Goal: Task Accomplishment & Management: Complete application form

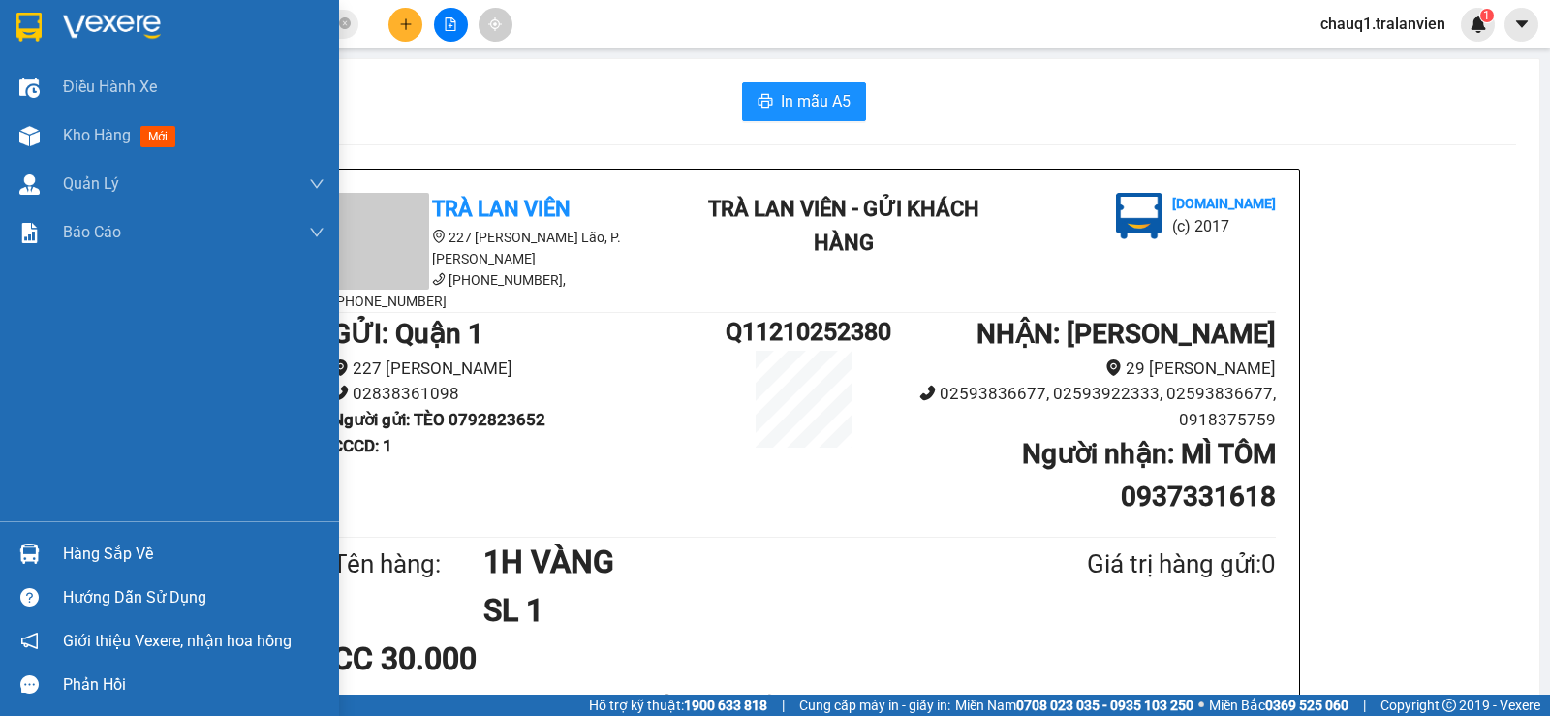
click at [67, 15] on img at bounding box center [112, 27] width 98 height 29
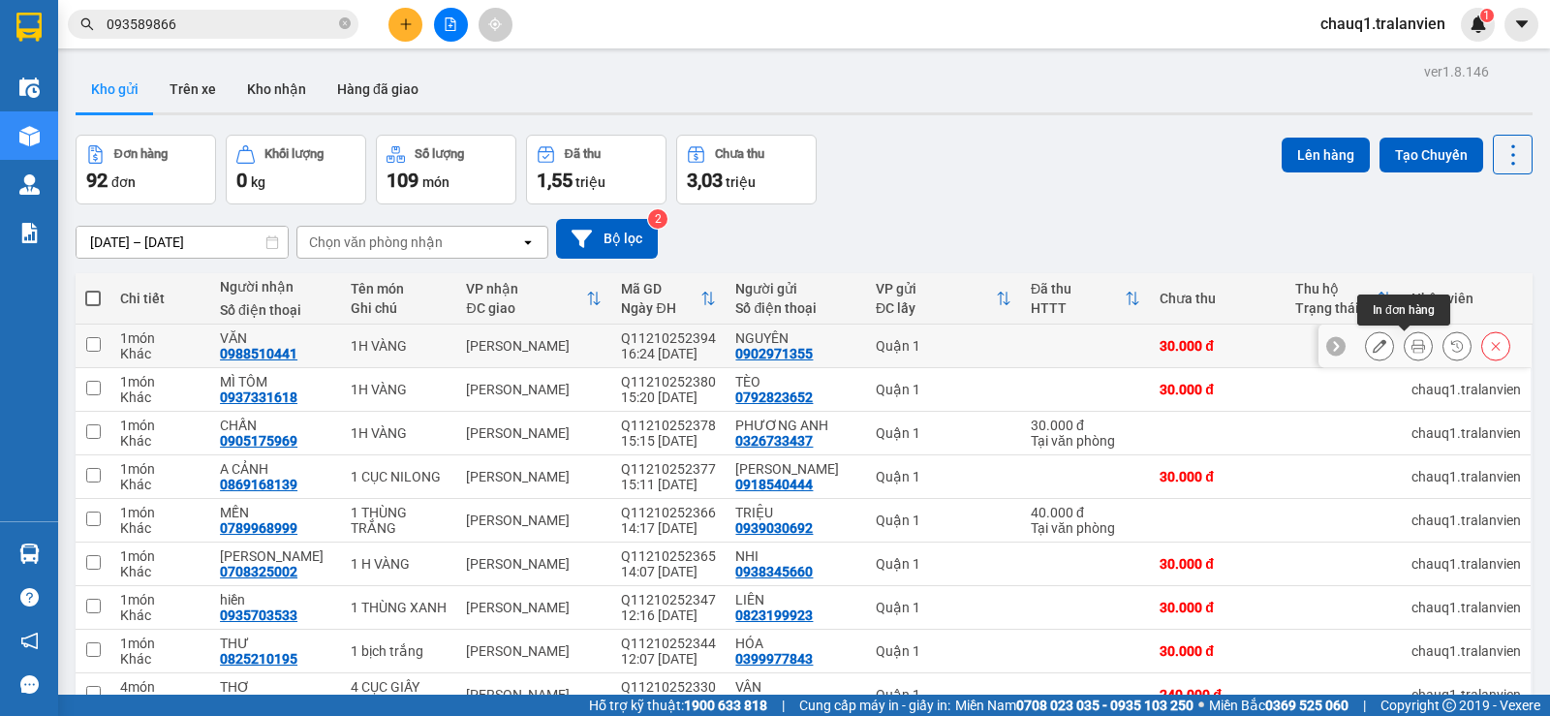
click at [1408, 338] on button at bounding box center [1417, 346] width 27 height 34
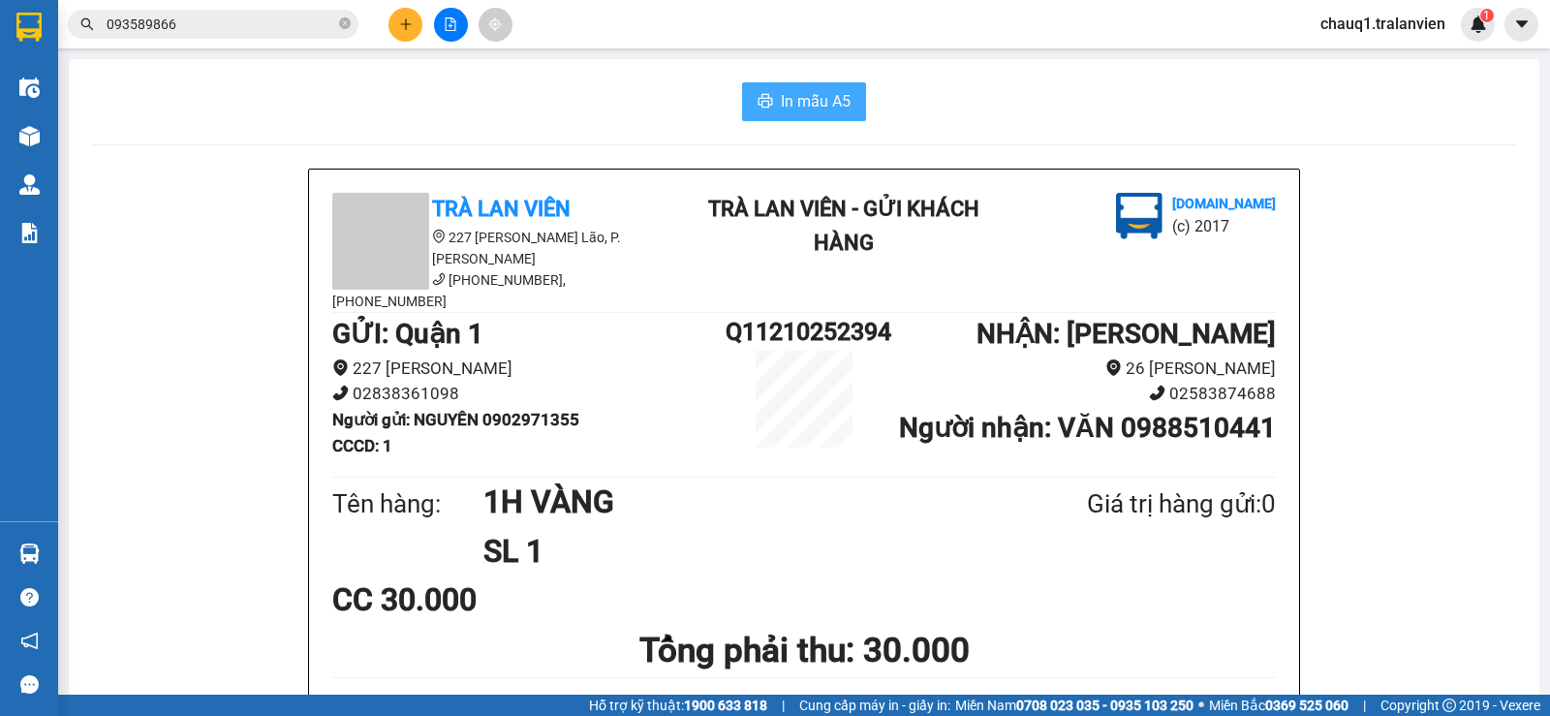
click at [819, 100] on span "In mẫu A5" at bounding box center [816, 101] width 70 height 24
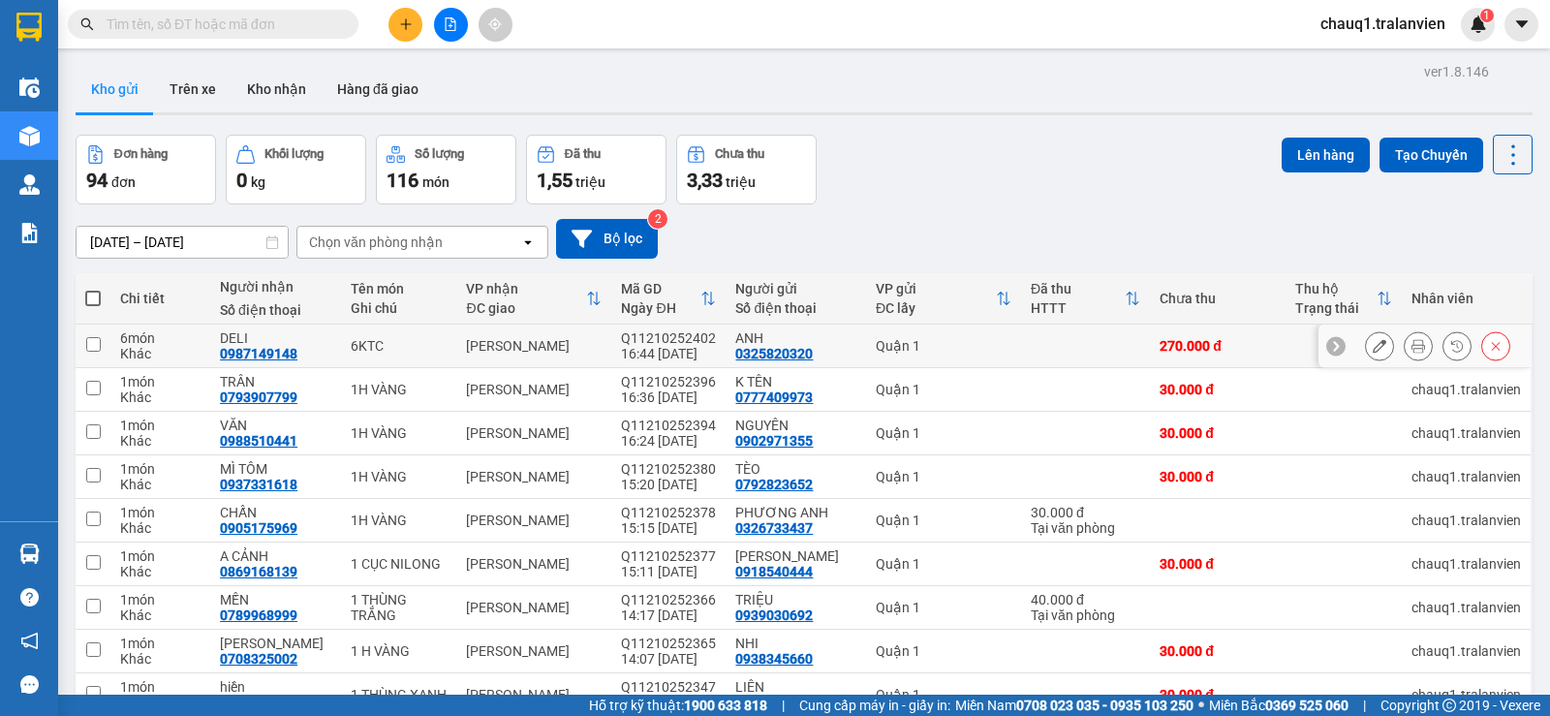
click at [1411, 342] on icon at bounding box center [1418, 346] width 14 height 14
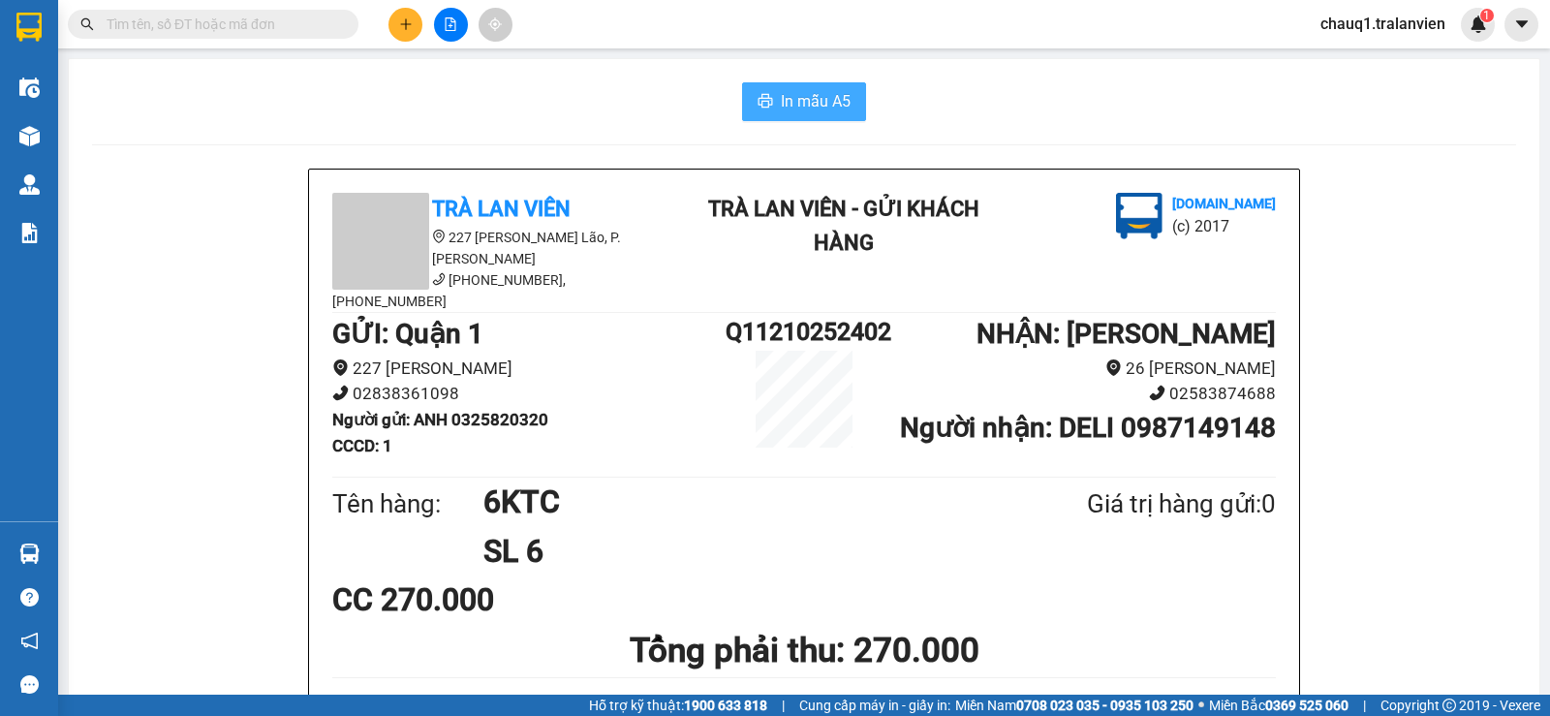
click at [781, 103] on span "In mẫu A5" at bounding box center [816, 101] width 70 height 24
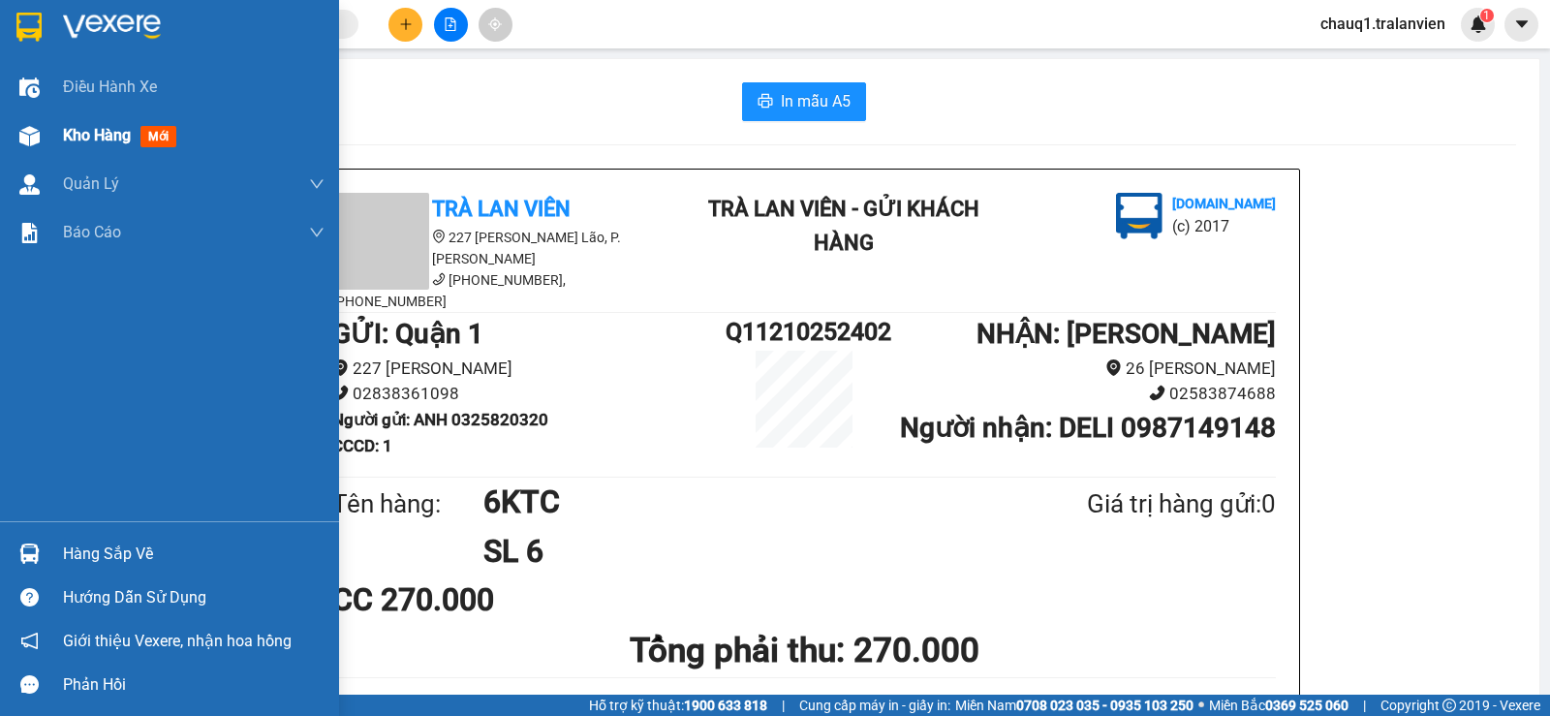
click at [104, 131] on span "Kho hàng" at bounding box center [97, 135] width 68 height 18
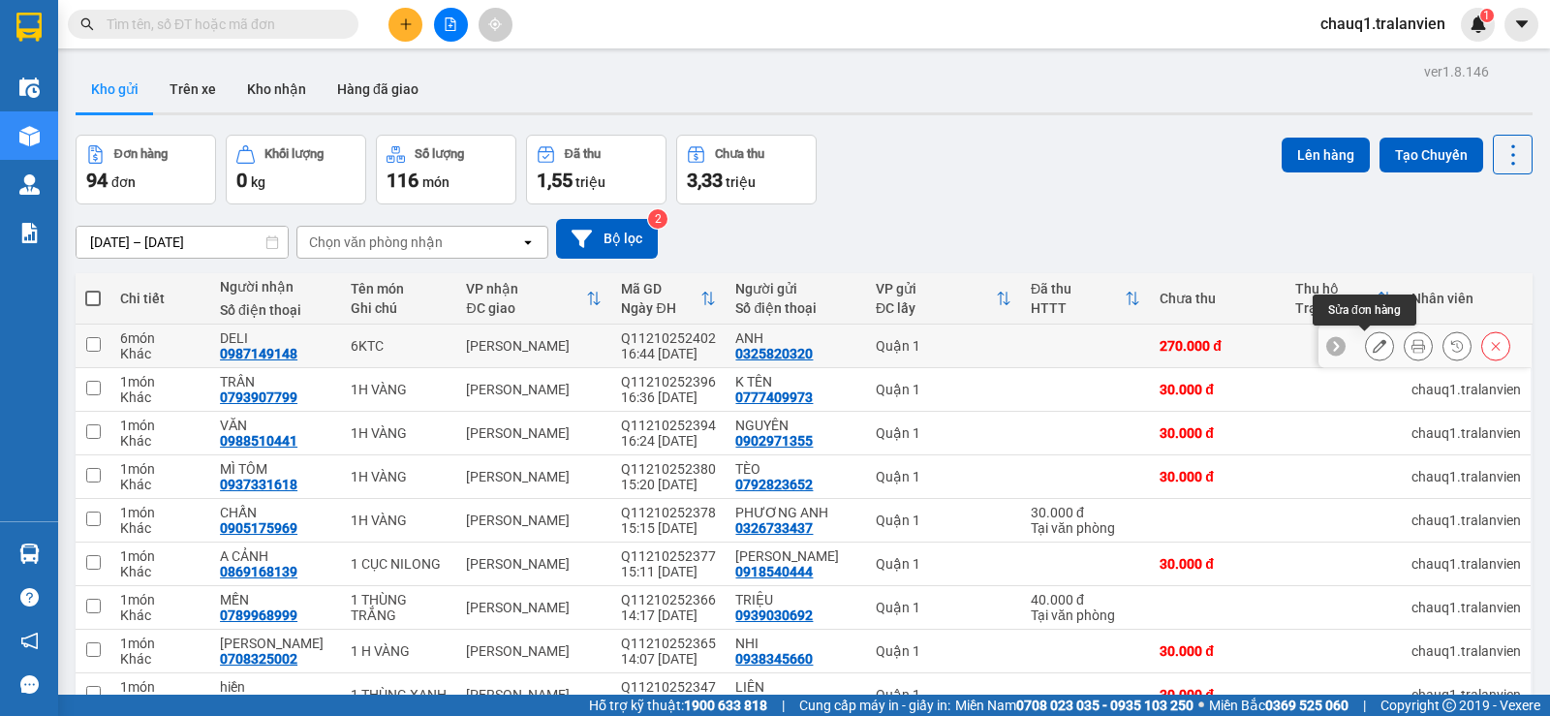
click at [1372, 347] on icon at bounding box center [1379, 346] width 14 height 14
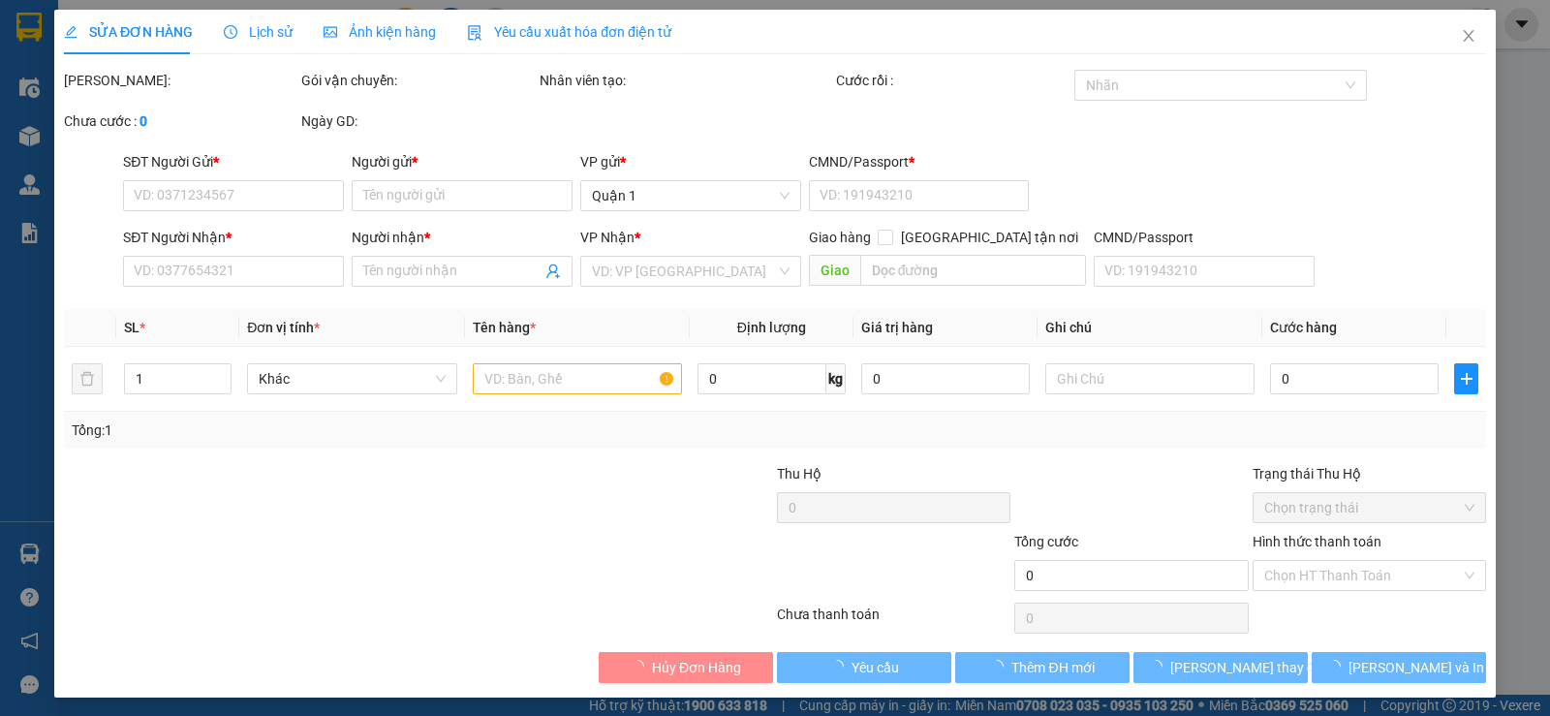
type input "0325820320"
type input "ANH"
type input "1"
type input "0987149148"
type input "DELI"
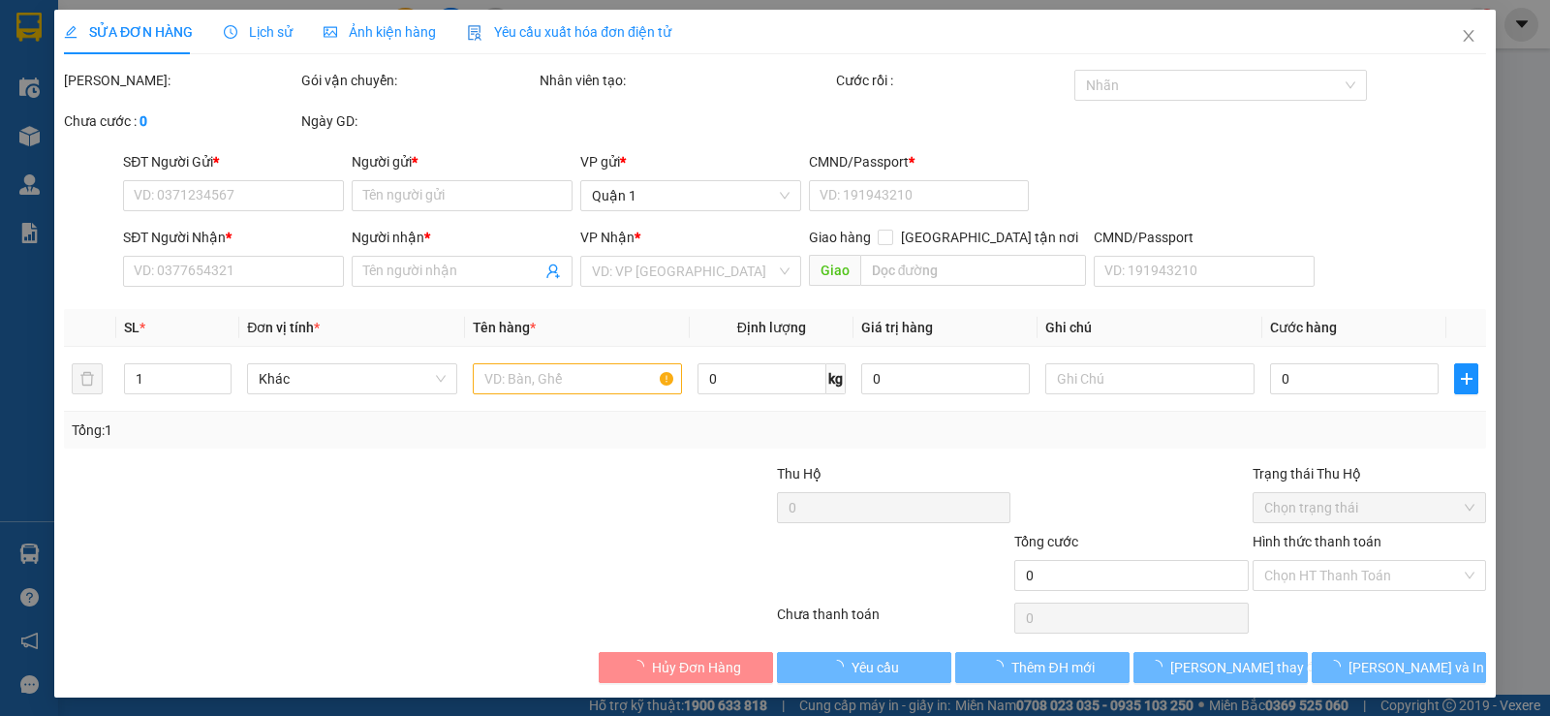
type input "270.000"
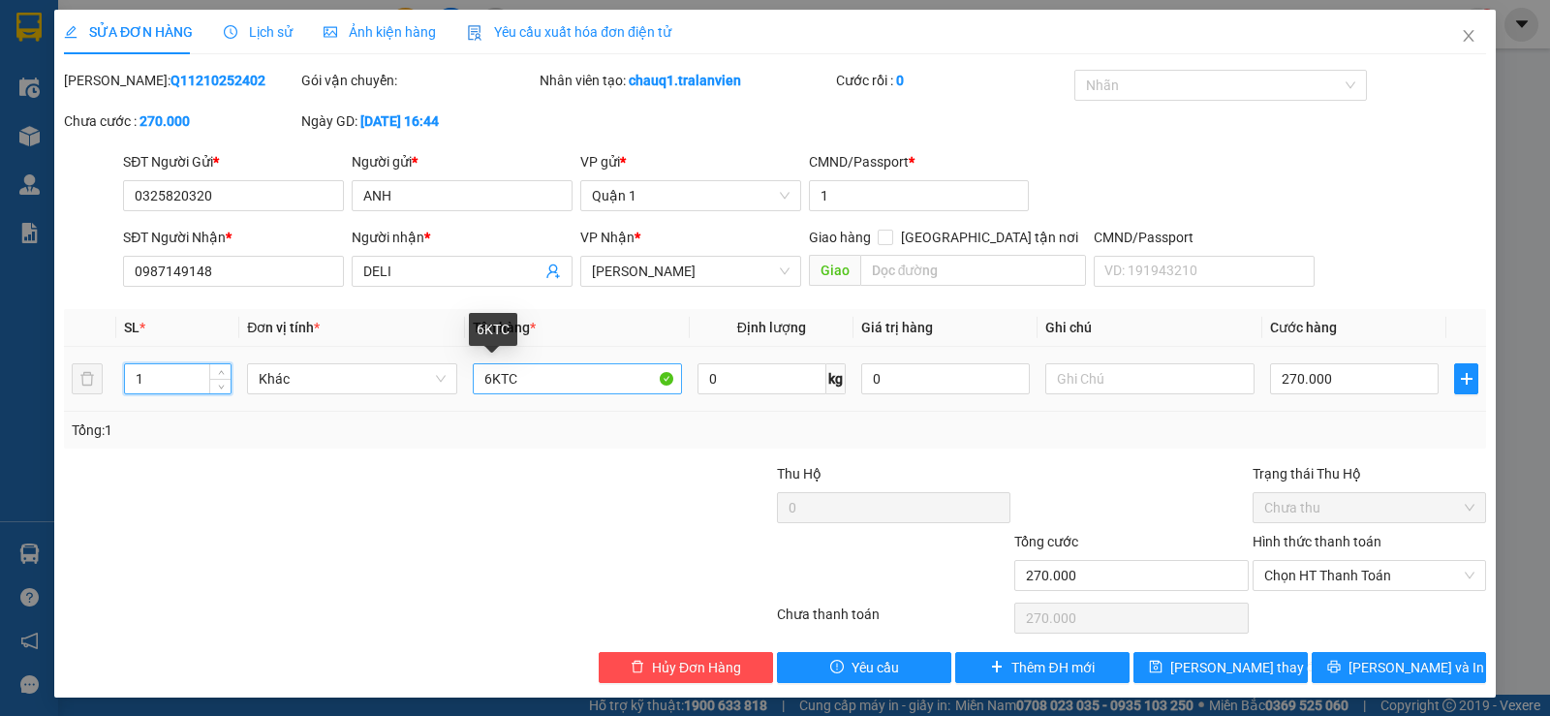
type input "1"
drag, startPoint x: 546, startPoint y: 376, endPoint x: 452, endPoint y: 381, distance: 94.1
click at [452, 381] on tr "1 Khác 6KTC 0 kg 0 270.000" at bounding box center [775, 379] width 1422 height 65
type input "1 kiện tc"
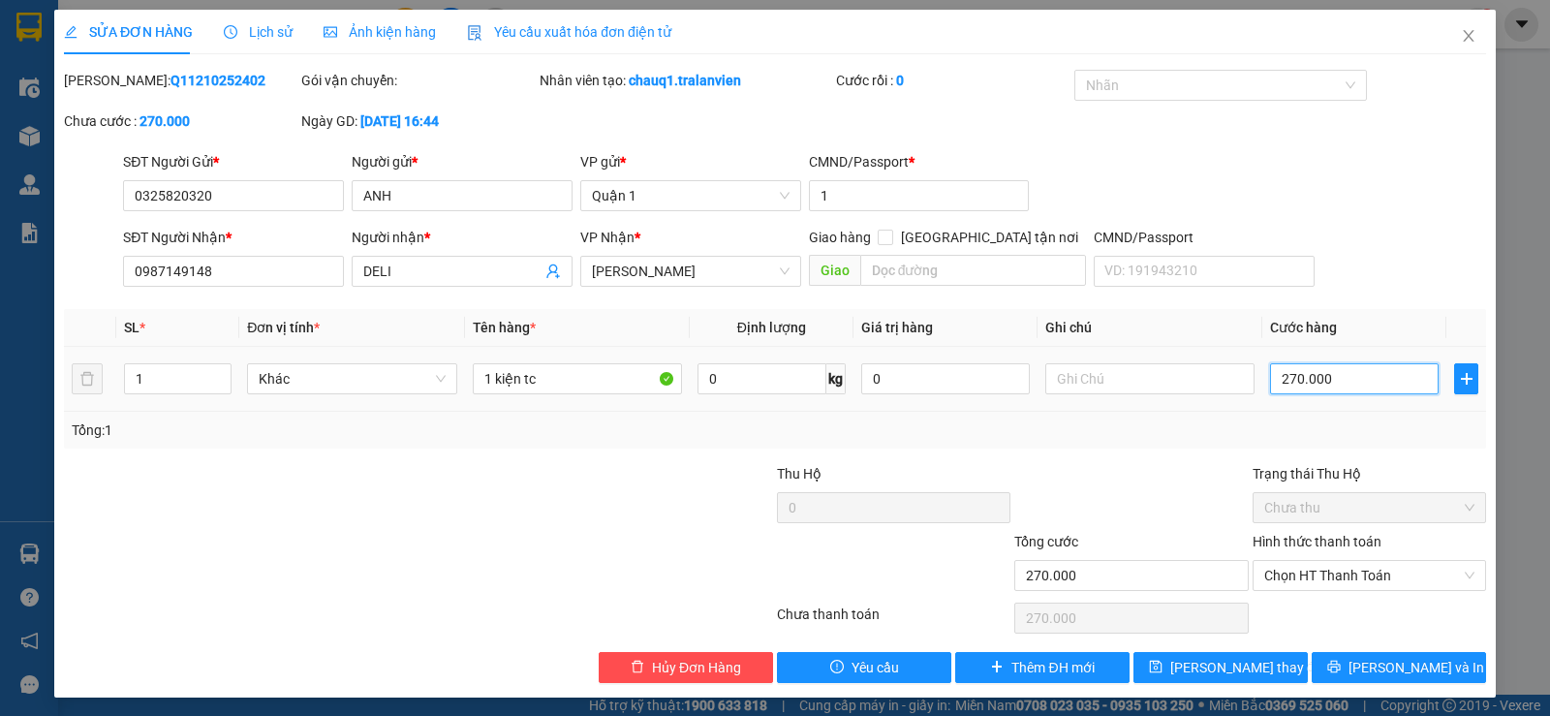
click at [1346, 366] on input "270.000" at bounding box center [1354, 378] width 169 height 31
type input "4"
type input "45"
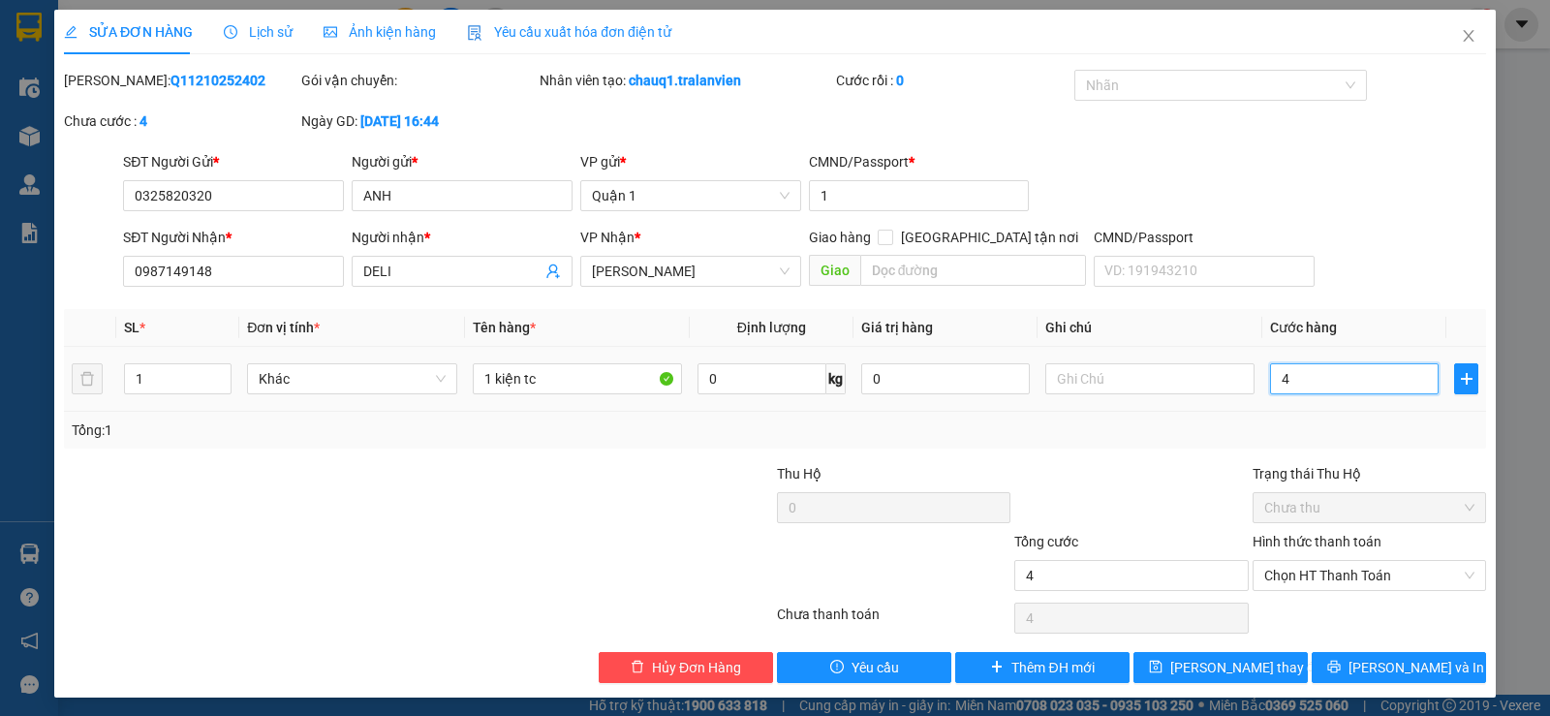
type input "45"
type input "45.000"
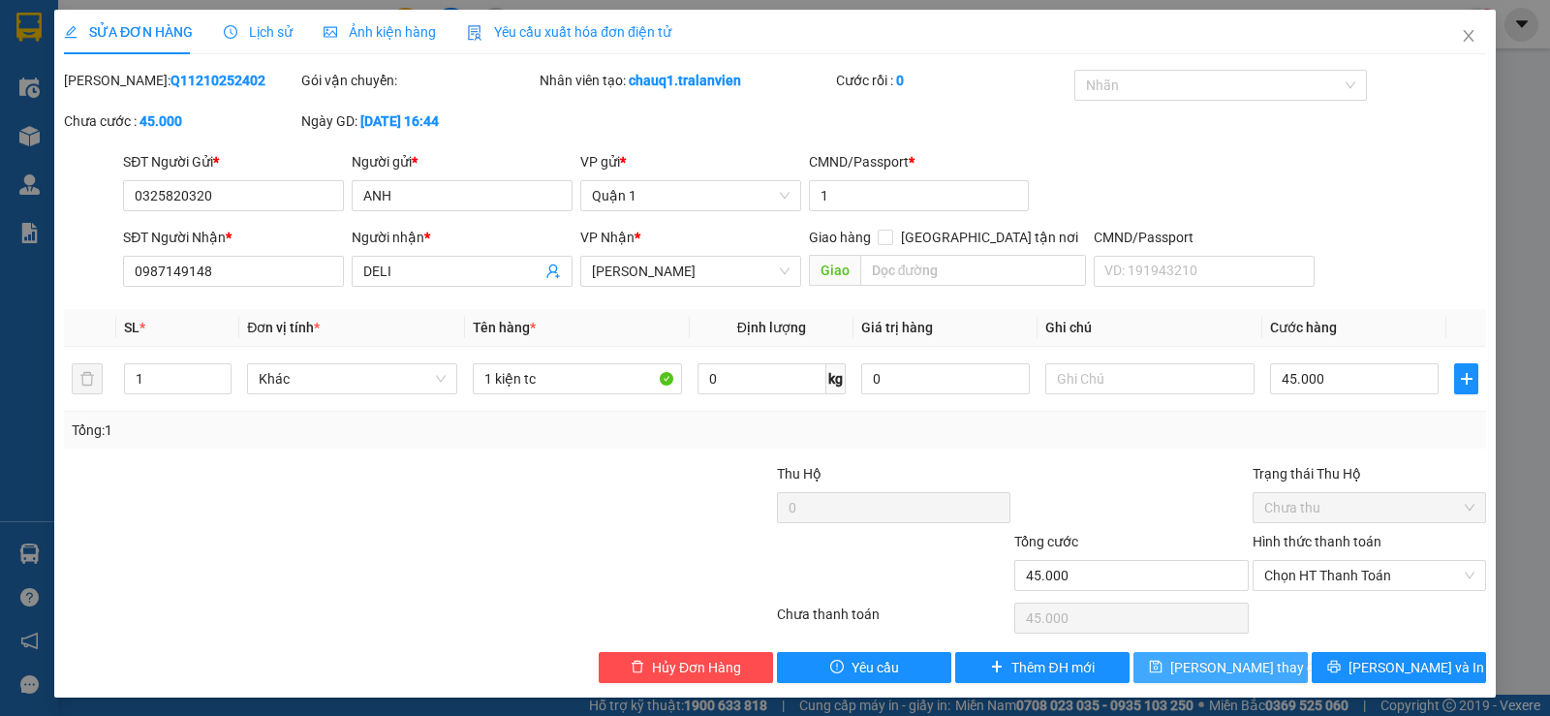
click at [1230, 668] on span "[PERSON_NAME] thay đổi" at bounding box center [1247, 667] width 155 height 21
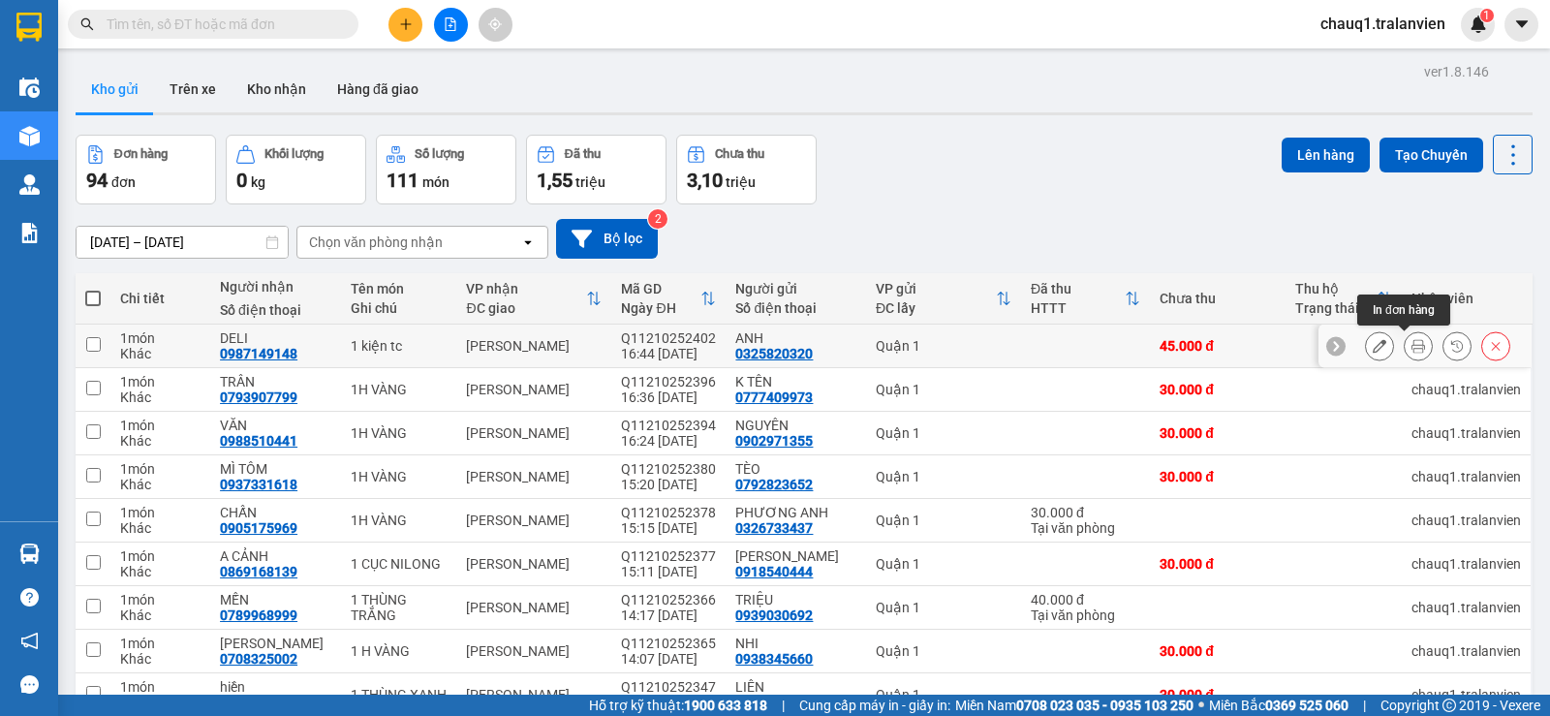
click at [1411, 344] on icon at bounding box center [1418, 346] width 14 height 14
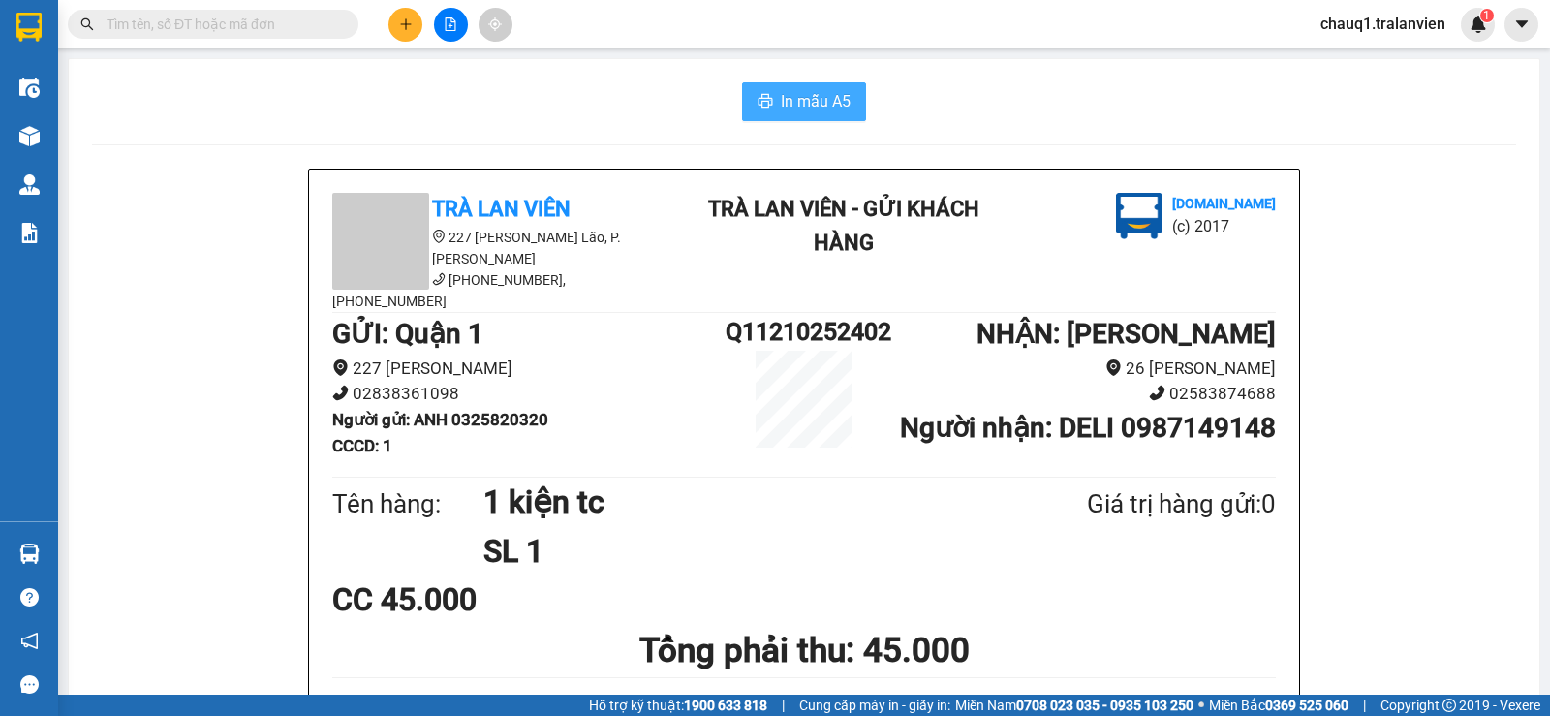
click at [821, 93] on span "In mẫu A5" at bounding box center [816, 101] width 70 height 24
click at [392, 30] on button at bounding box center [405, 25] width 34 height 34
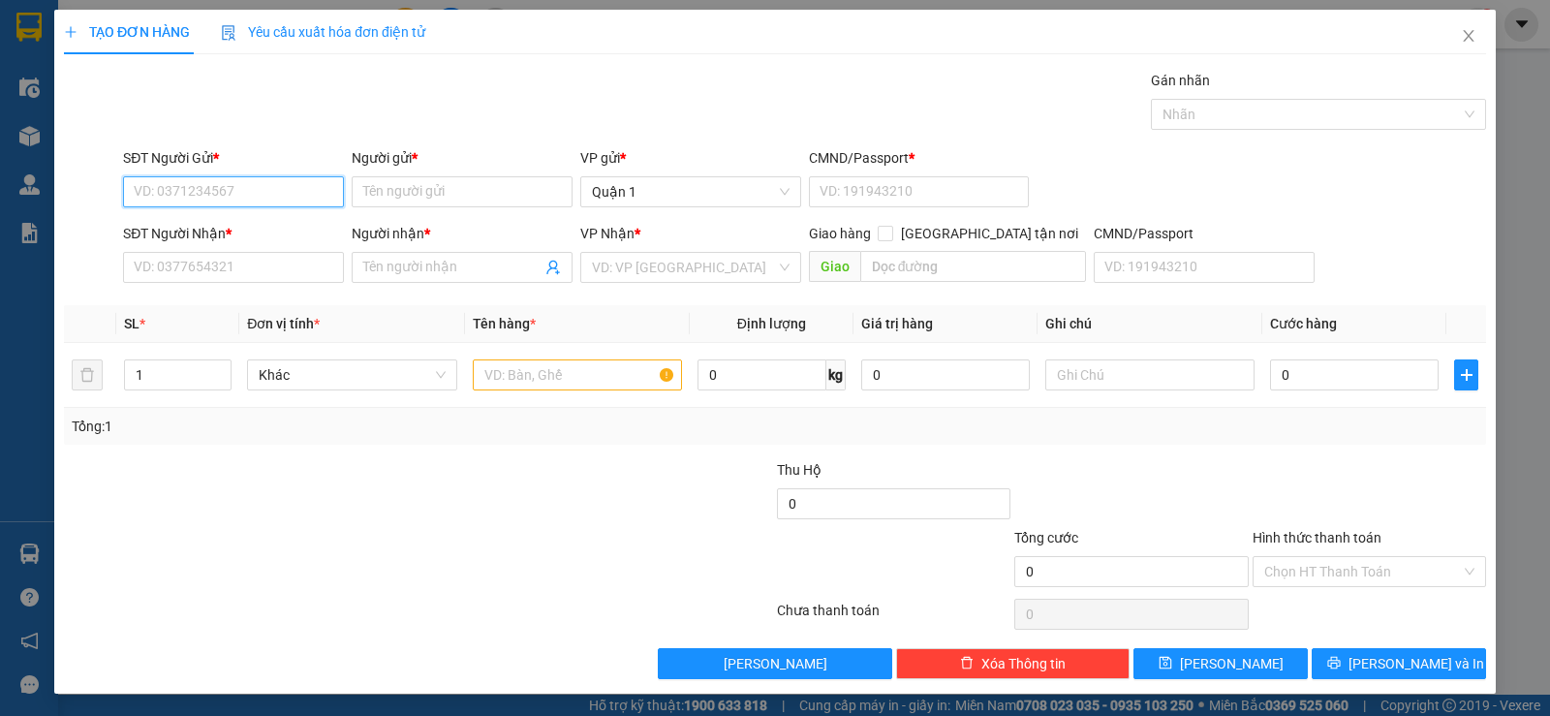
click at [274, 199] on input "SĐT Người Gửi *" at bounding box center [233, 191] width 221 height 31
type input "0325820320"
click at [226, 229] on div "0325820320 - ANH" at bounding box center [232, 230] width 196 height 21
type input "ANH"
type input "1"
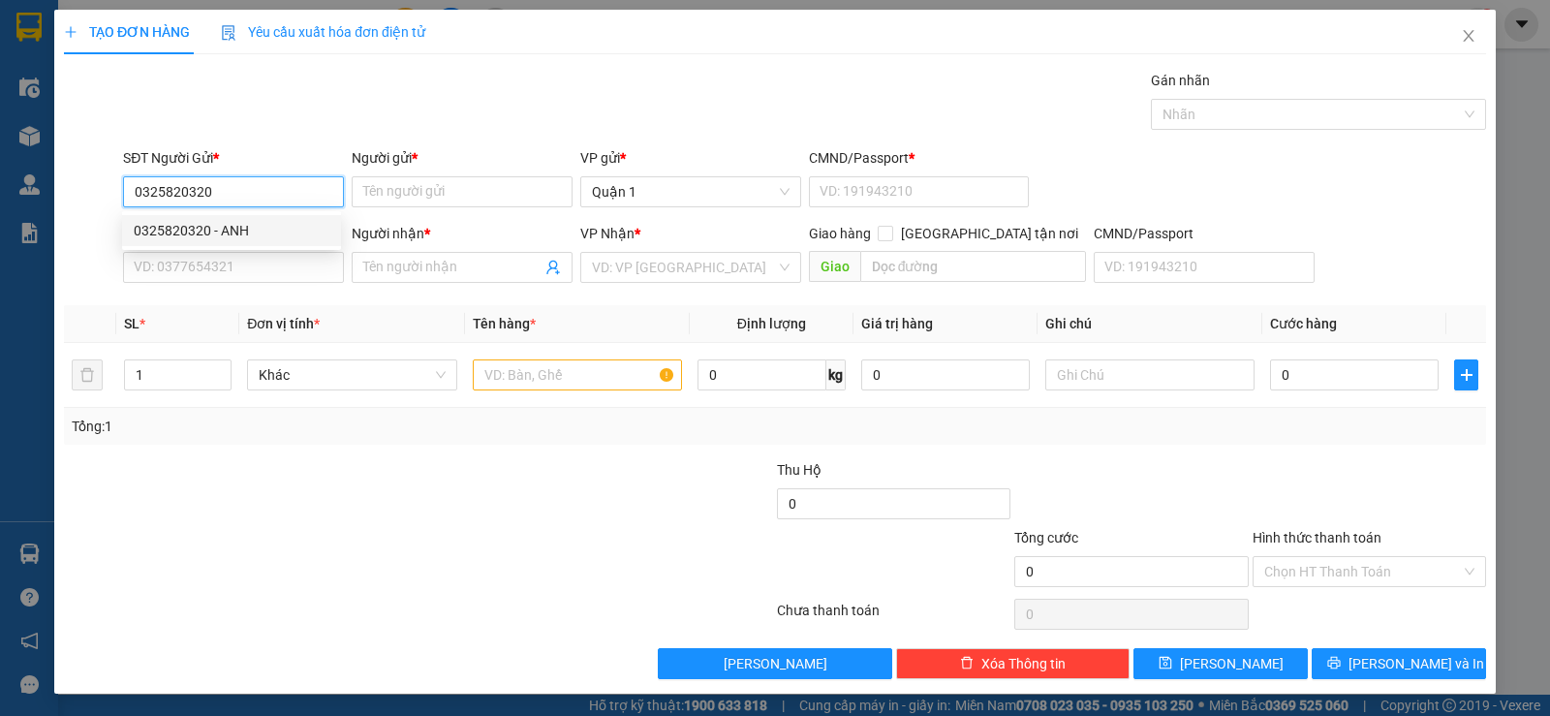
type input "0987149148"
type input "DELI"
type input "0325820320"
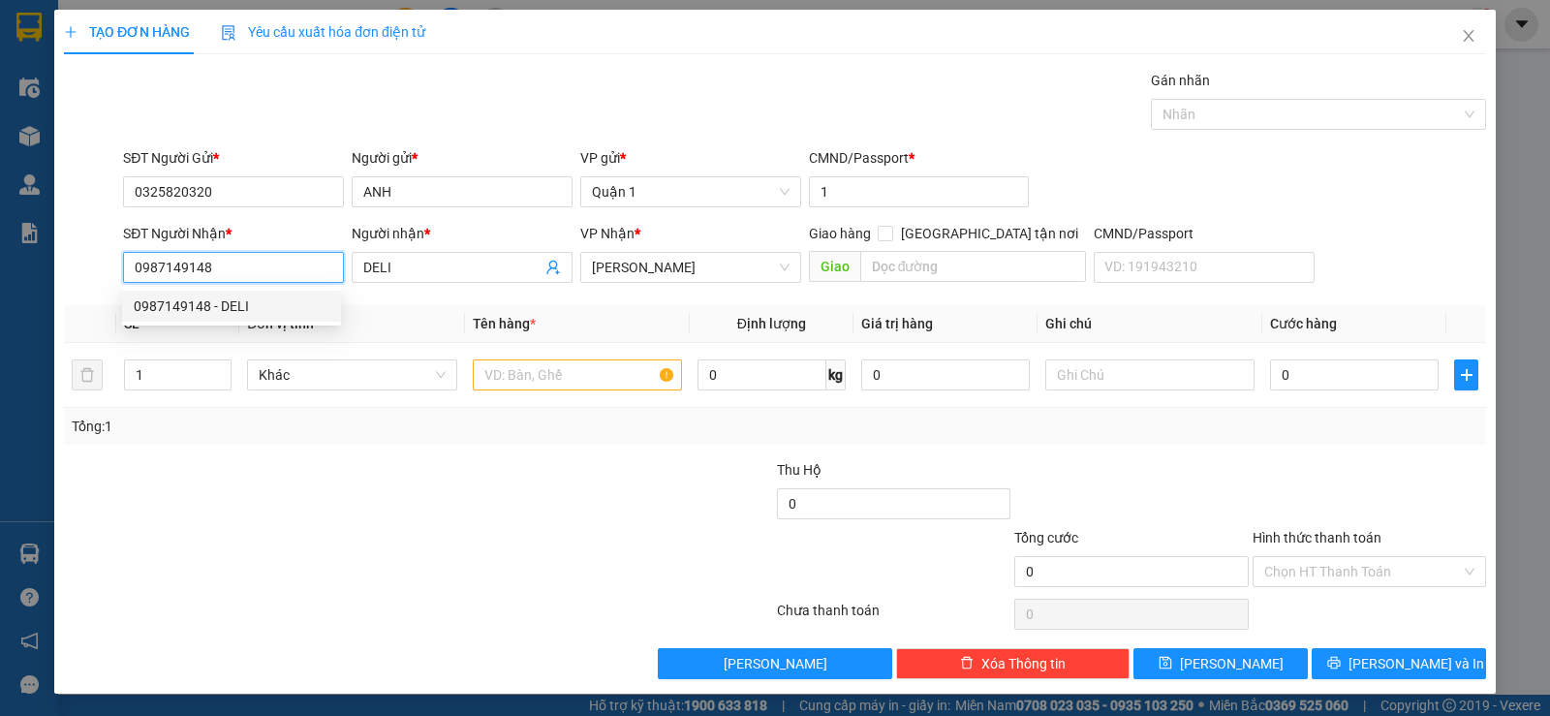
drag, startPoint x: 226, startPoint y: 254, endPoint x: 134, endPoint y: 264, distance: 92.6
click at [134, 264] on input "0987149148" at bounding box center [233, 267] width 221 height 31
drag, startPoint x: 403, startPoint y: 271, endPoint x: 281, endPoint y: 275, distance: 122.1
click at [291, 276] on div "SĐT Người Nhận * VD: 0377654321 Người nhận * DELI DELI VP Nhận * [PERSON_NAME] …" at bounding box center [804, 257] width 1370 height 68
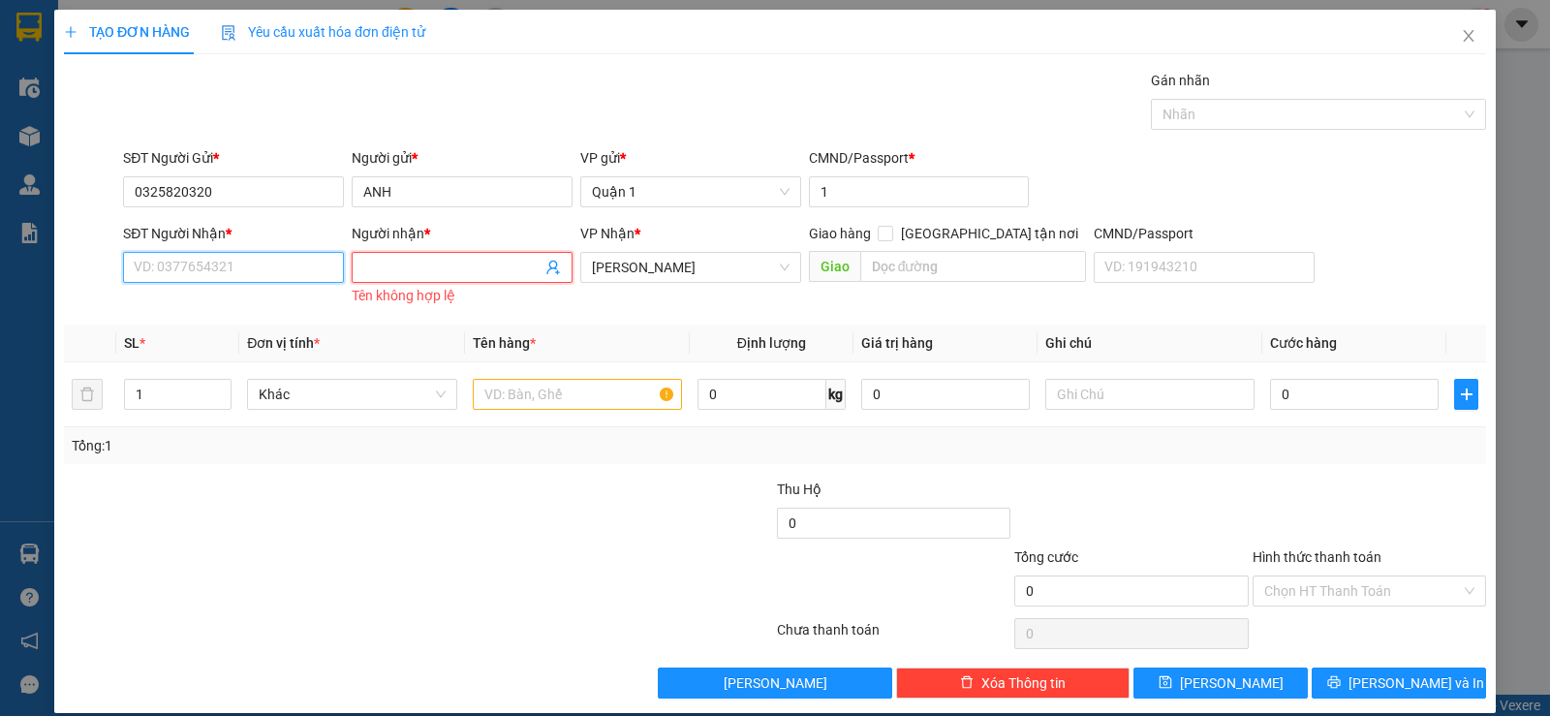
click at [249, 269] on input "SĐT Người Nhận *" at bounding box center [233, 267] width 221 height 31
click at [185, 262] on input "SĐT Người Nhận *" at bounding box center [233, 267] width 221 height 31
type input "0905280226"
click at [231, 301] on div "0905280226 - KHOA" at bounding box center [232, 305] width 196 height 21
type input "KHOA"
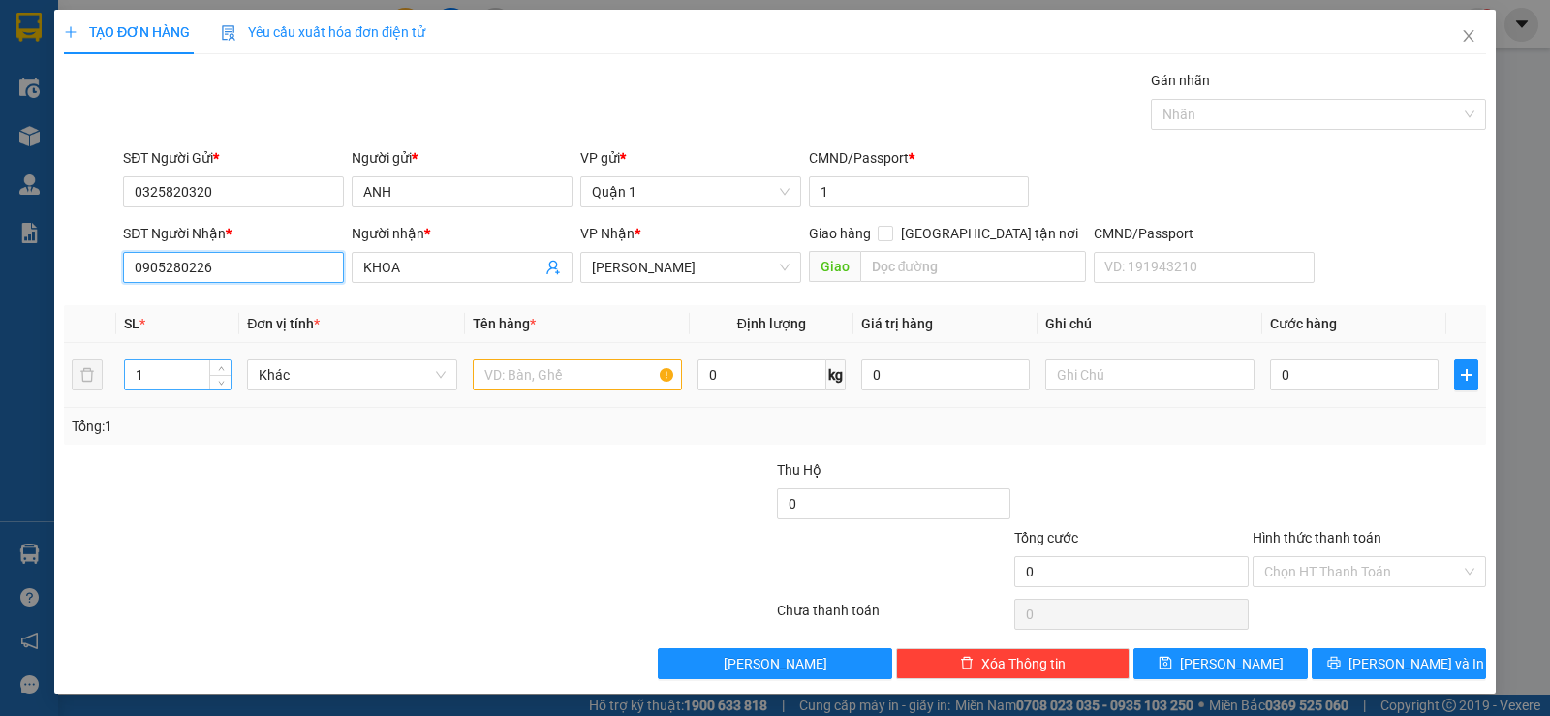
type input "0905280226"
drag, startPoint x: 200, startPoint y: 383, endPoint x: 130, endPoint y: 385, distance: 70.8
click at [130, 385] on input "1" at bounding box center [178, 374] width 106 height 29
type input "6"
click at [580, 366] on input "text" at bounding box center [577, 374] width 209 height 31
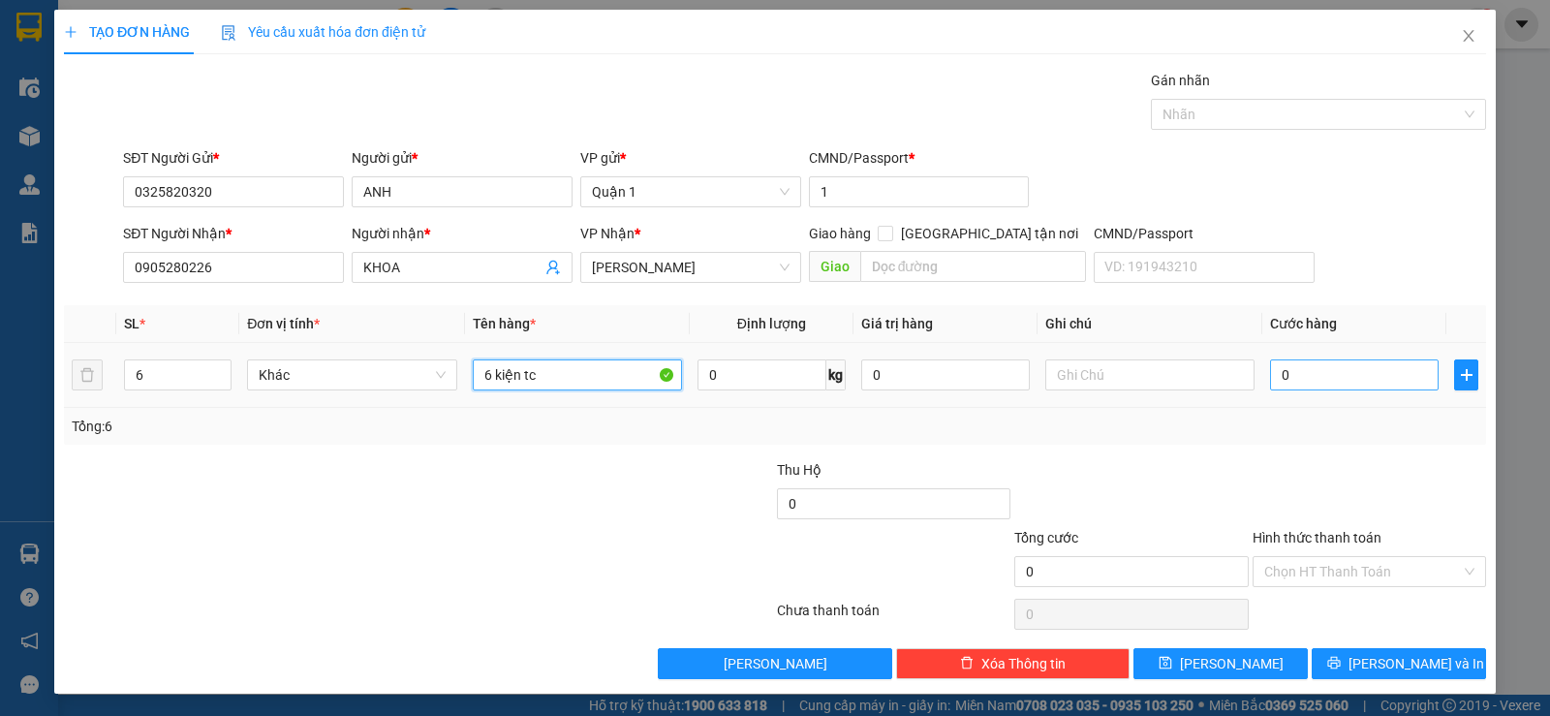
type input "6 kiện tc"
click at [1310, 378] on input "0" at bounding box center [1354, 374] width 169 height 31
type input "2"
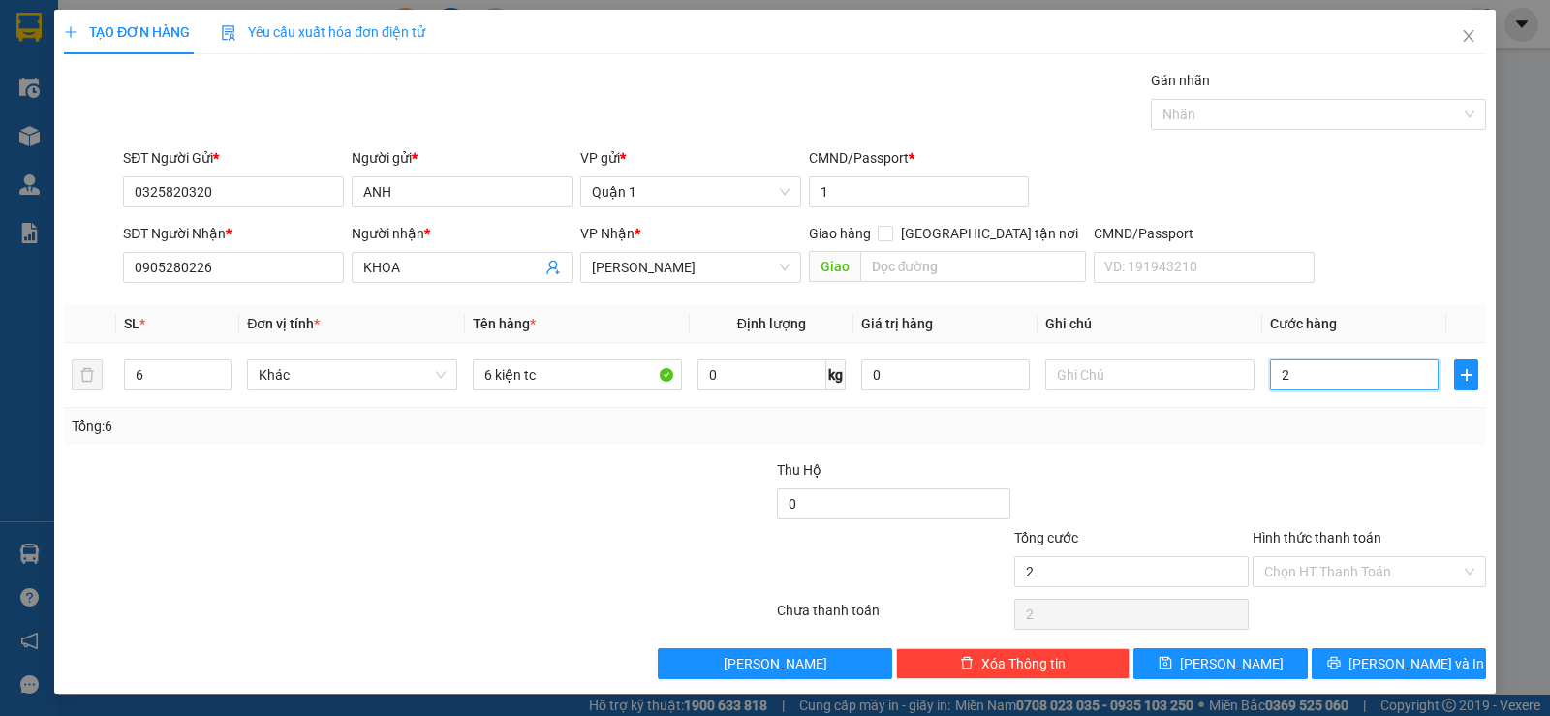
type input "27"
type input "270"
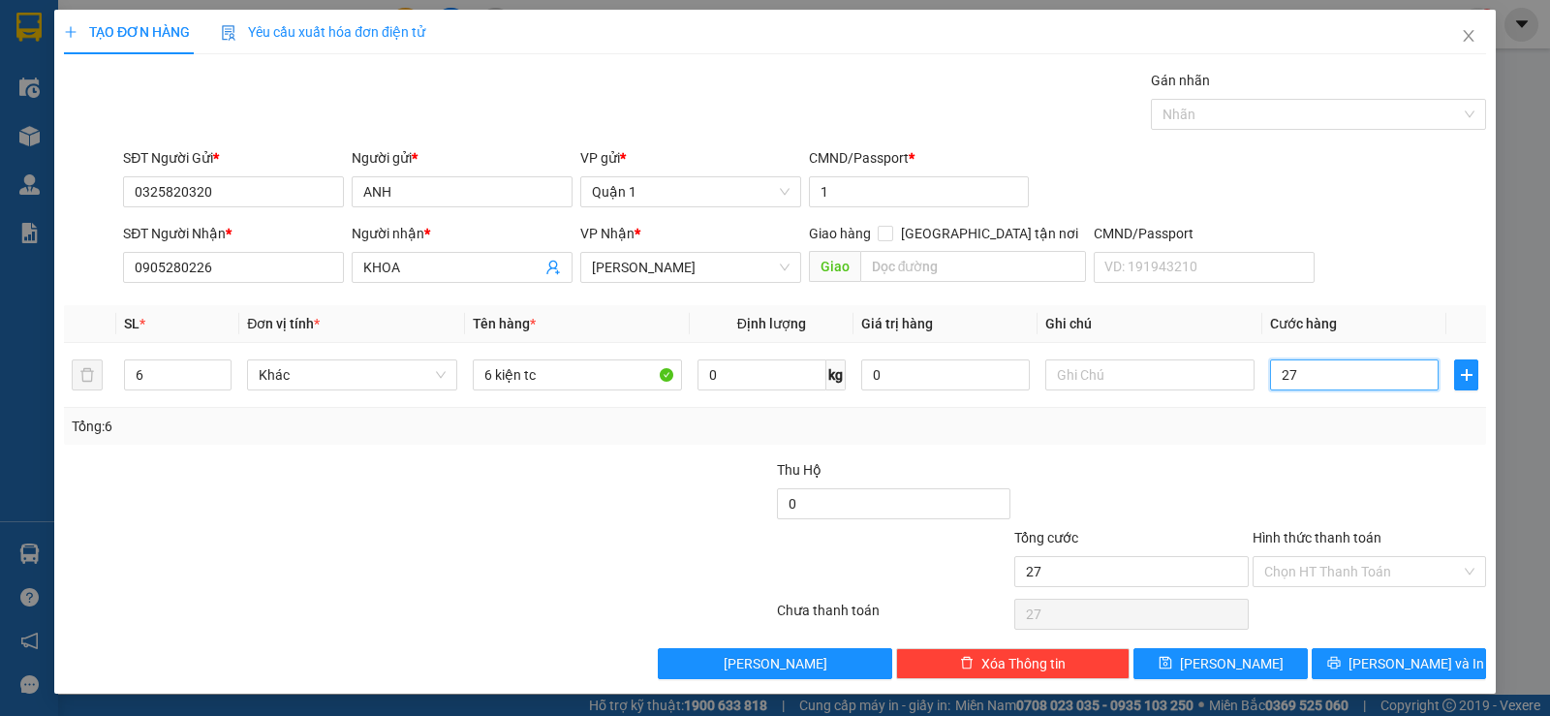
type input "270"
type input "270.000"
click at [1360, 653] on button "[PERSON_NAME] và In" at bounding box center [1398, 663] width 174 height 31
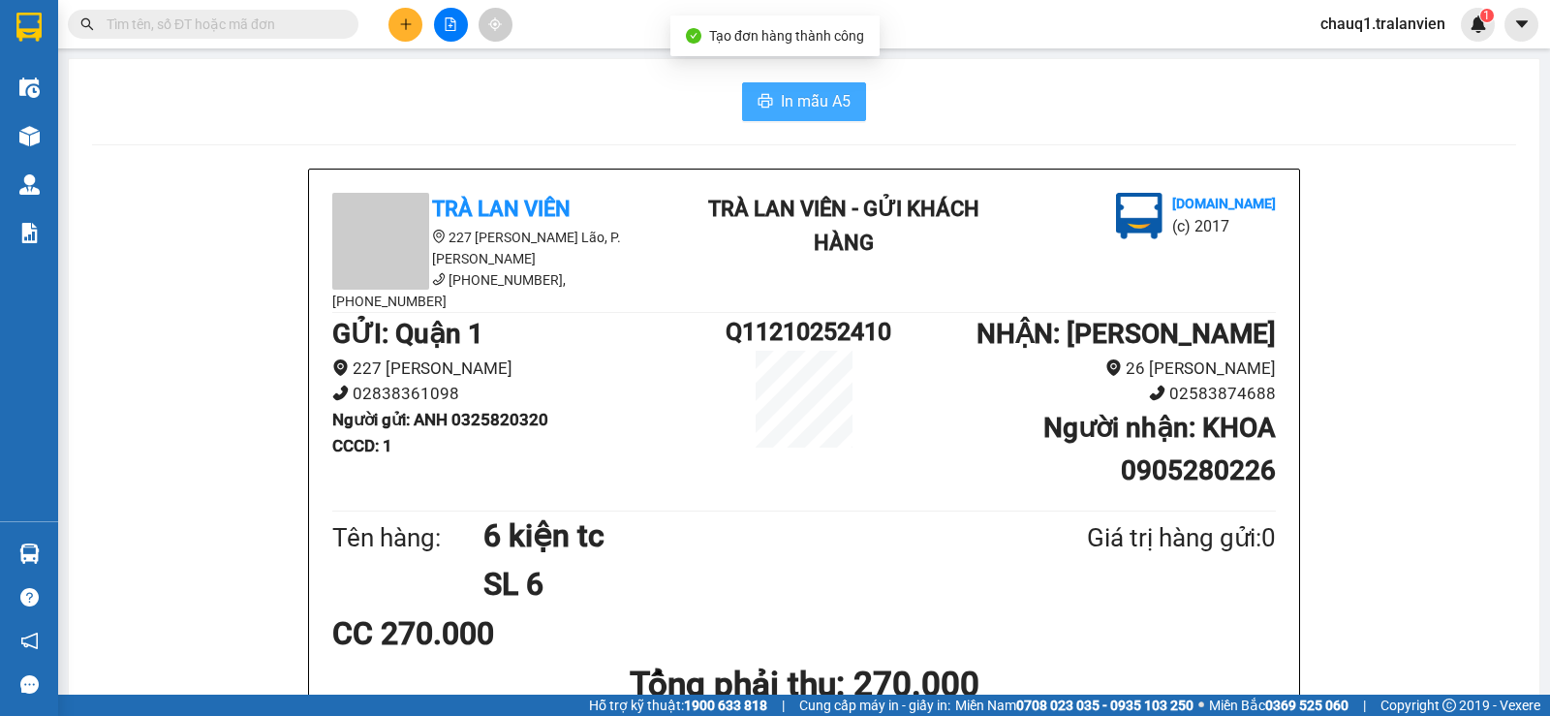
click at [758, 103] on icon "printer" at bounding box center [765, 101] width 15 height 14
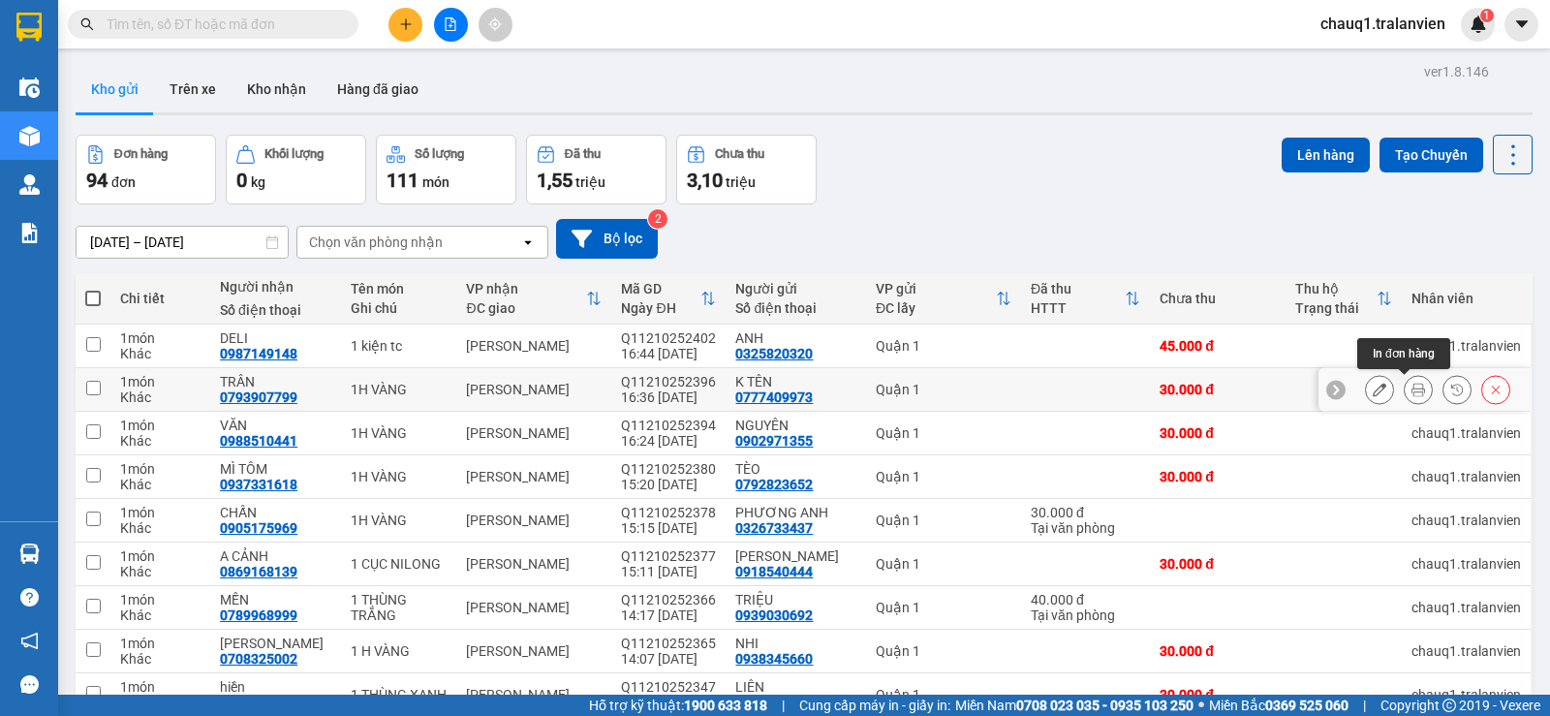
click at [1405, 379] on button at bounding box center [1417, 390] width 27 height 34
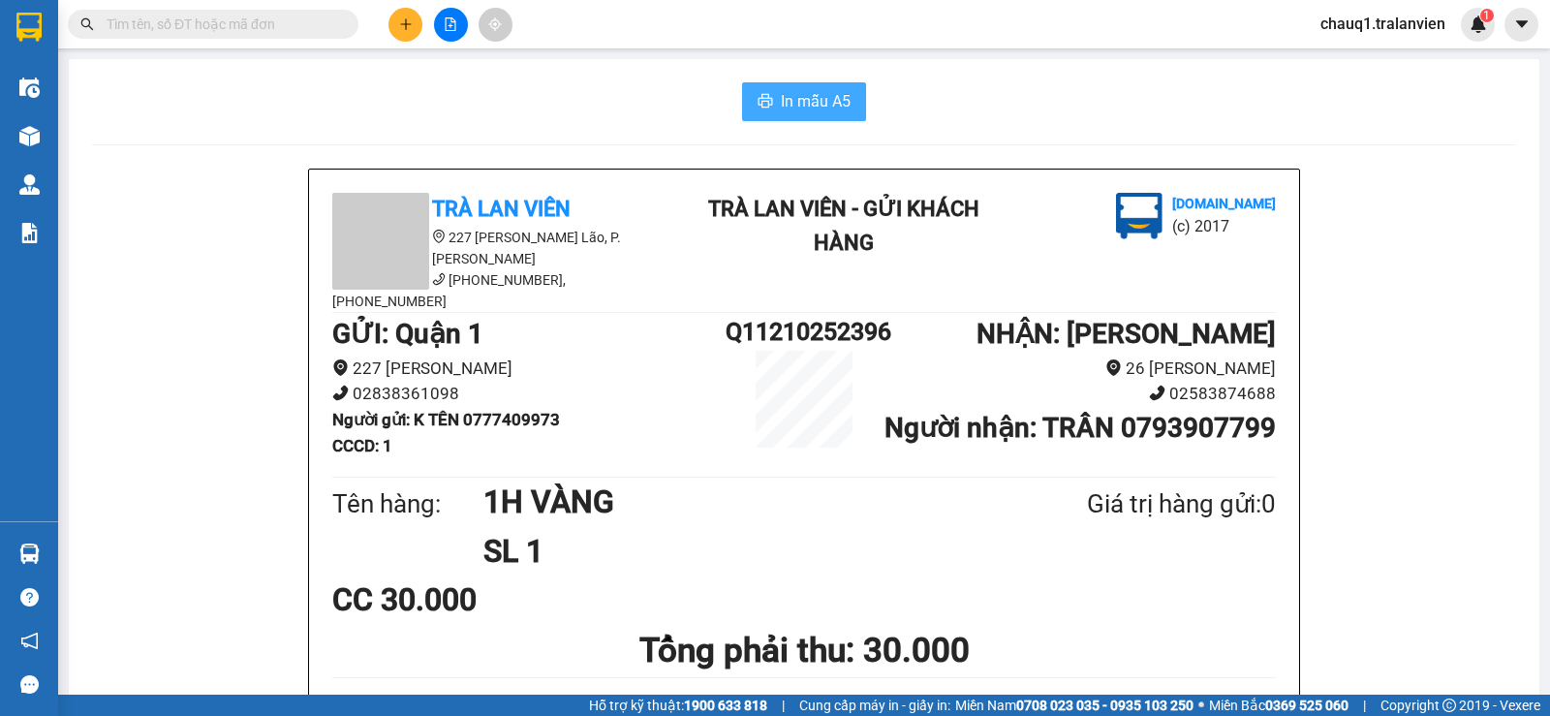
click at [809, 99] on span "In mẫu A5" at bounding box center [816, 101] width 70 height 24
click at [395, 21] on button at bounding box center [405, 25] width 34 height 34
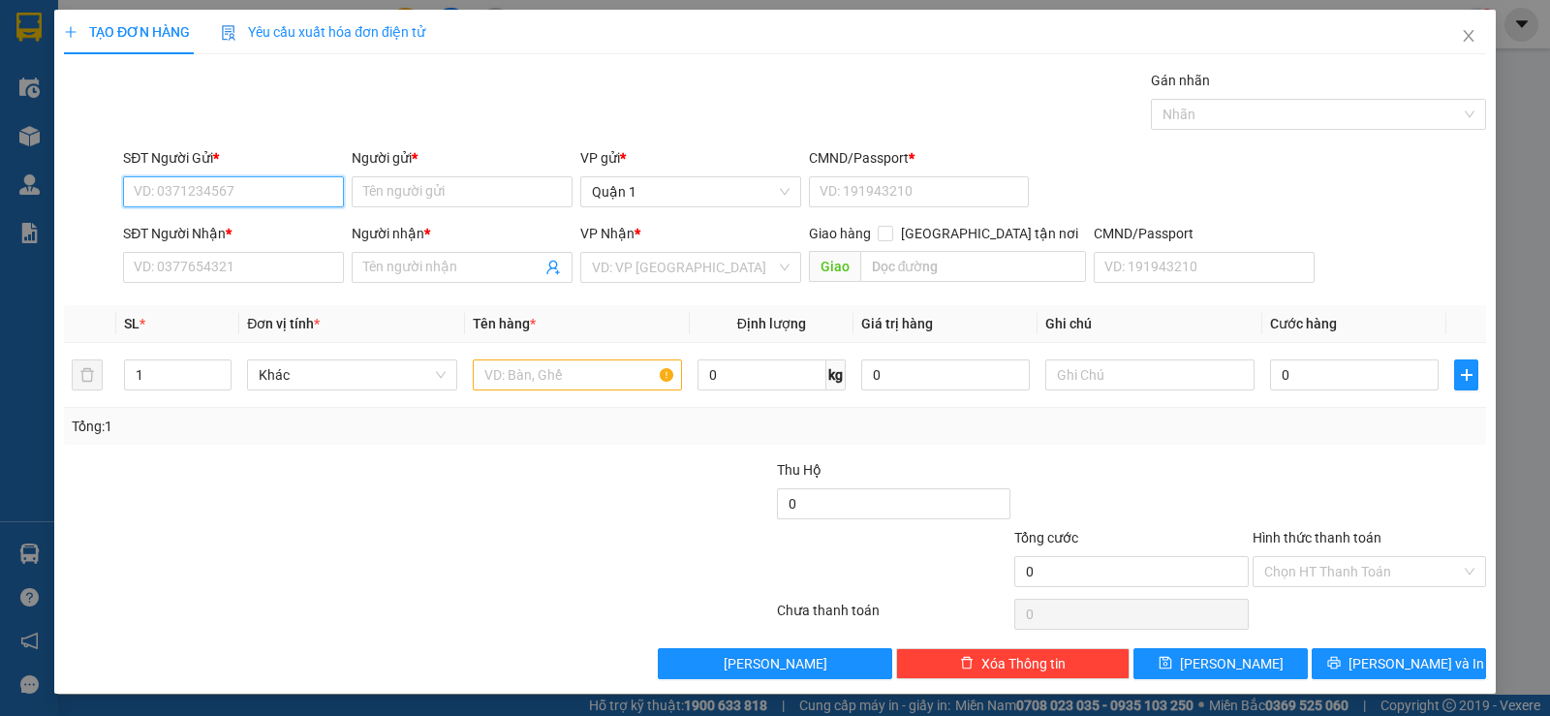
click at [169, 199] on input "SĐT Người Gửi *" at bounding box center [233, 191] width 221 height 31
click at [1461, 34] on icon "close" at bounding box center [1468, 35] width 15 height 15
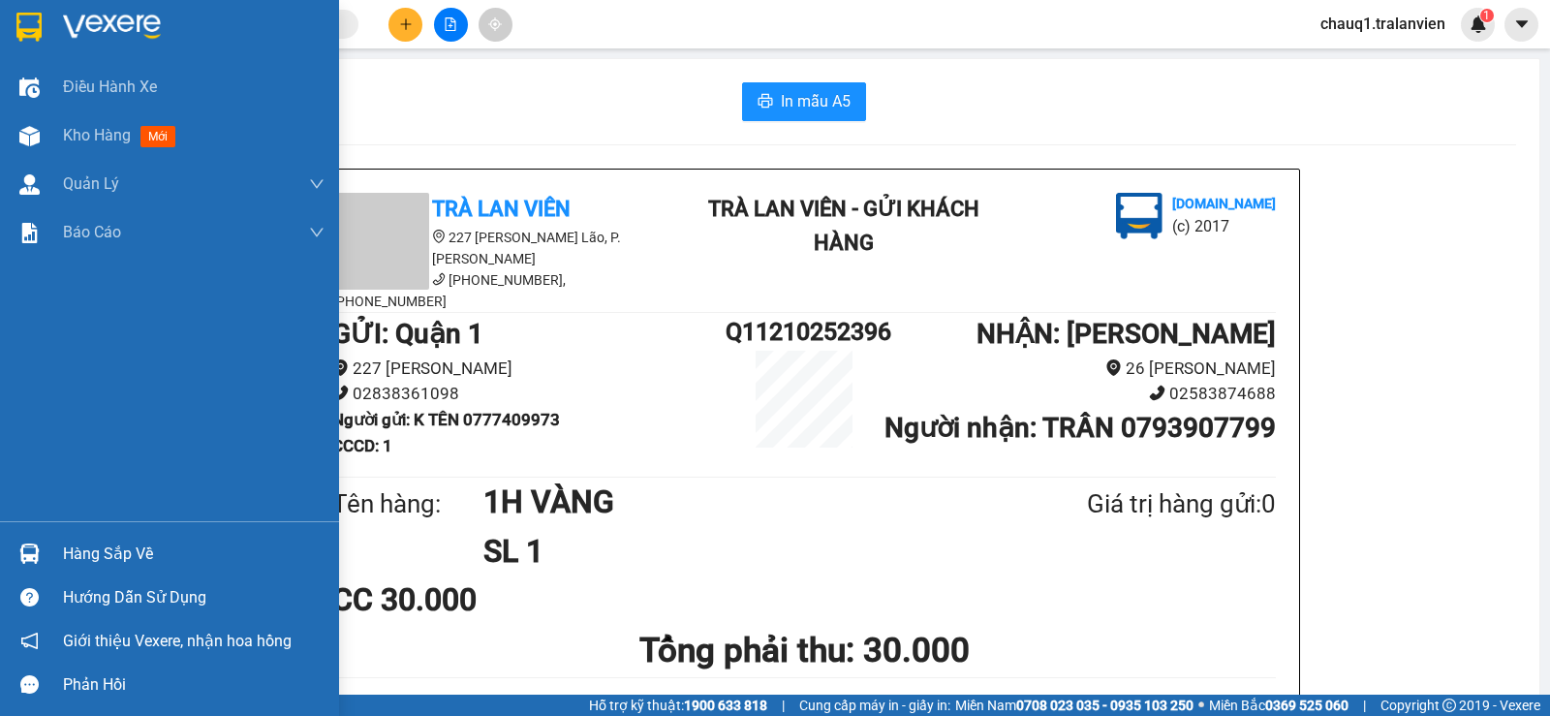
click at [35, 29] on img at bounding box center [28, 27] width 25 height 29
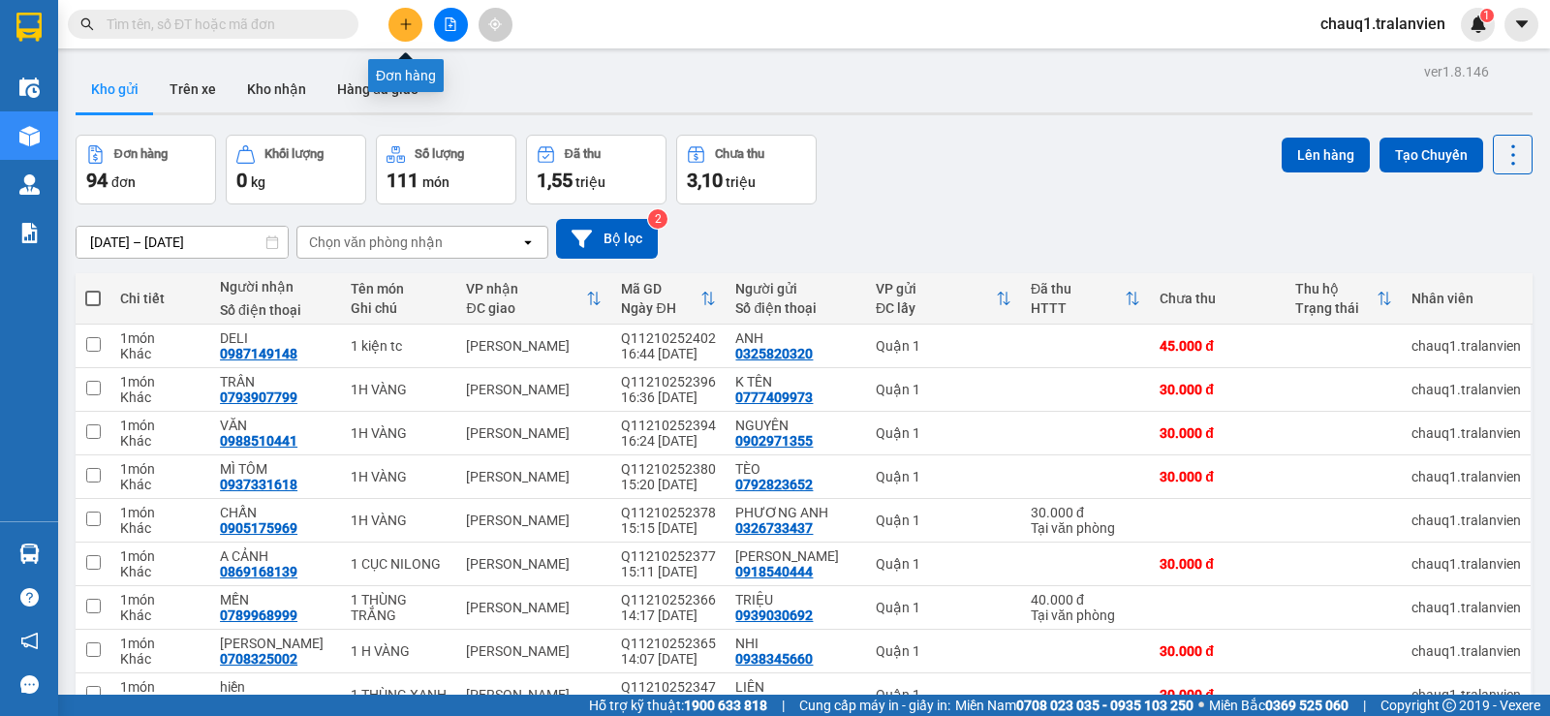
click at [403, 30] on icon "plus" at bounding box center [406, 24] width 14 height 14
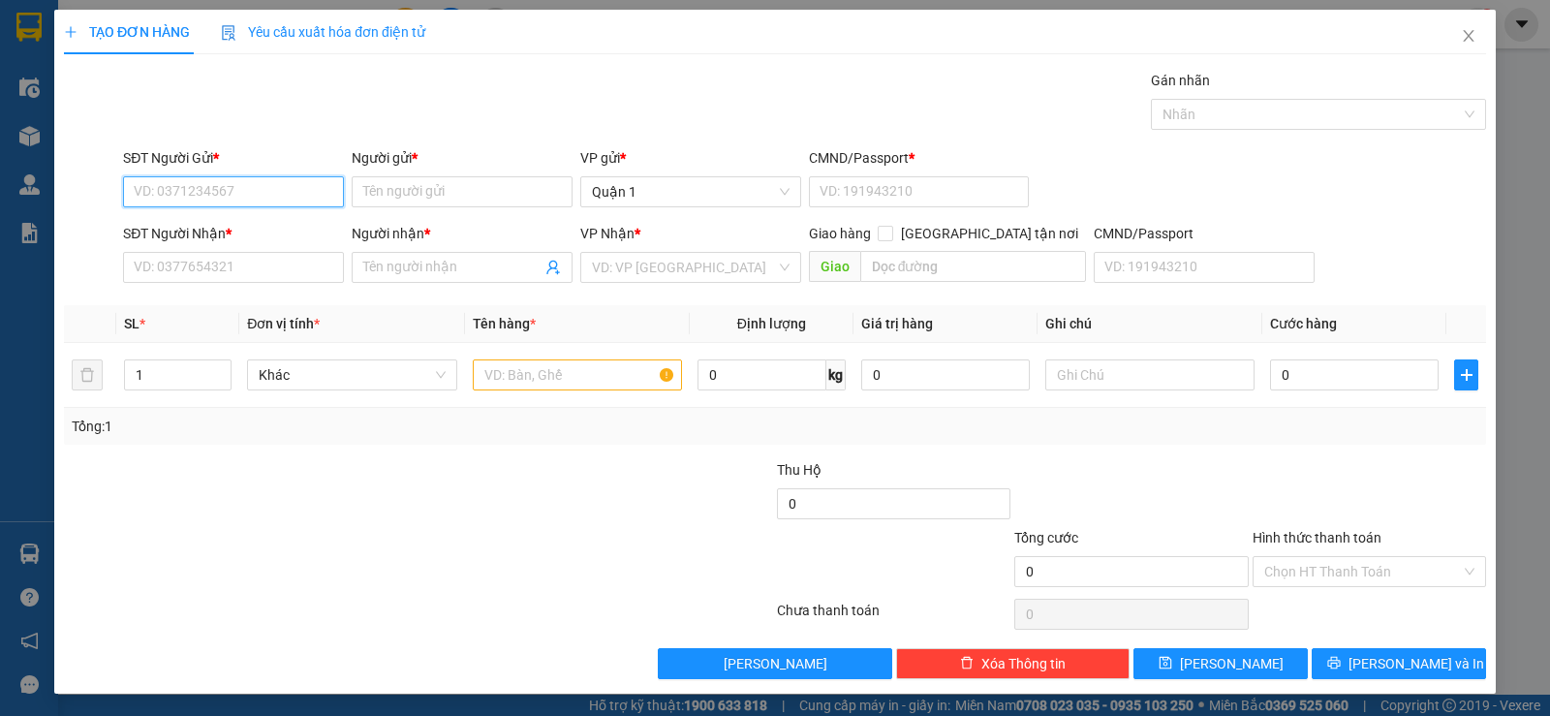
click at [206, 179] on input "SĐT Người Gửi *" at bounding box center [233, 191] width 221 height 31
click at [182, 258] on div "0359569320 - thầy trí" at bounding box center [232, 261] width 196 height 21
type input "0359569320"
type input "thầy trí"
type input "1"
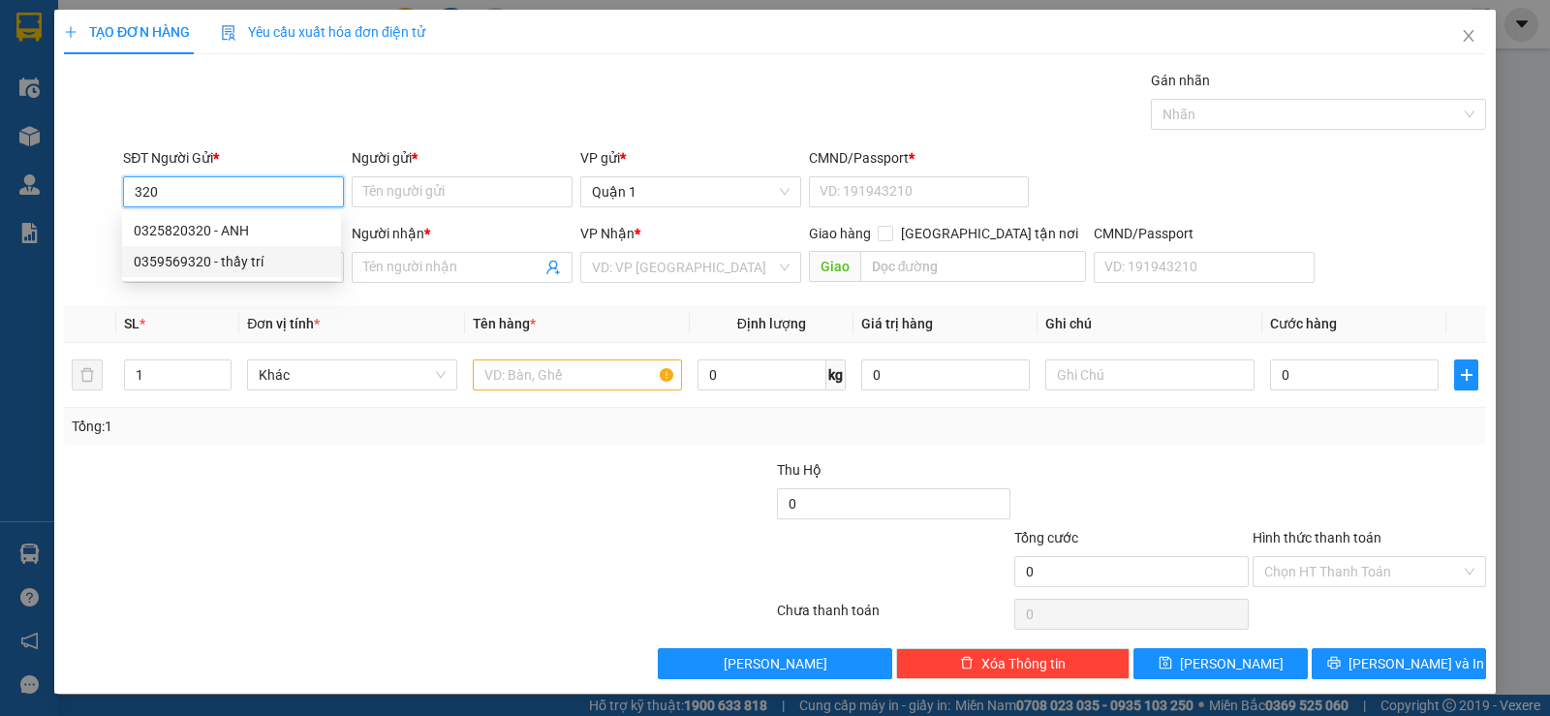
type input "0938625608"
type input "THẦY NHÃ"
type input "0359569320"
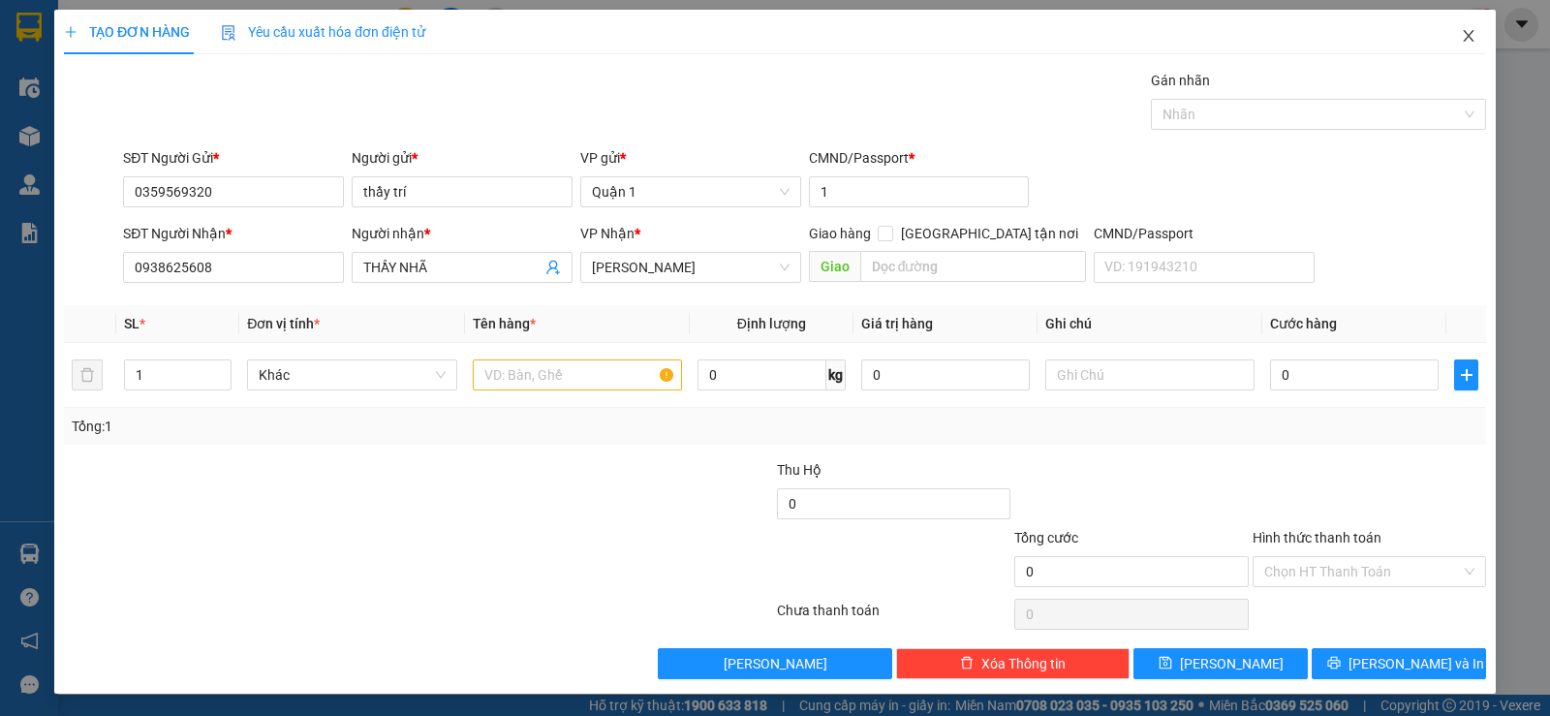
click at [1461, 34] on icon "close" at bounding box center [1468, 35] width 15 height 15
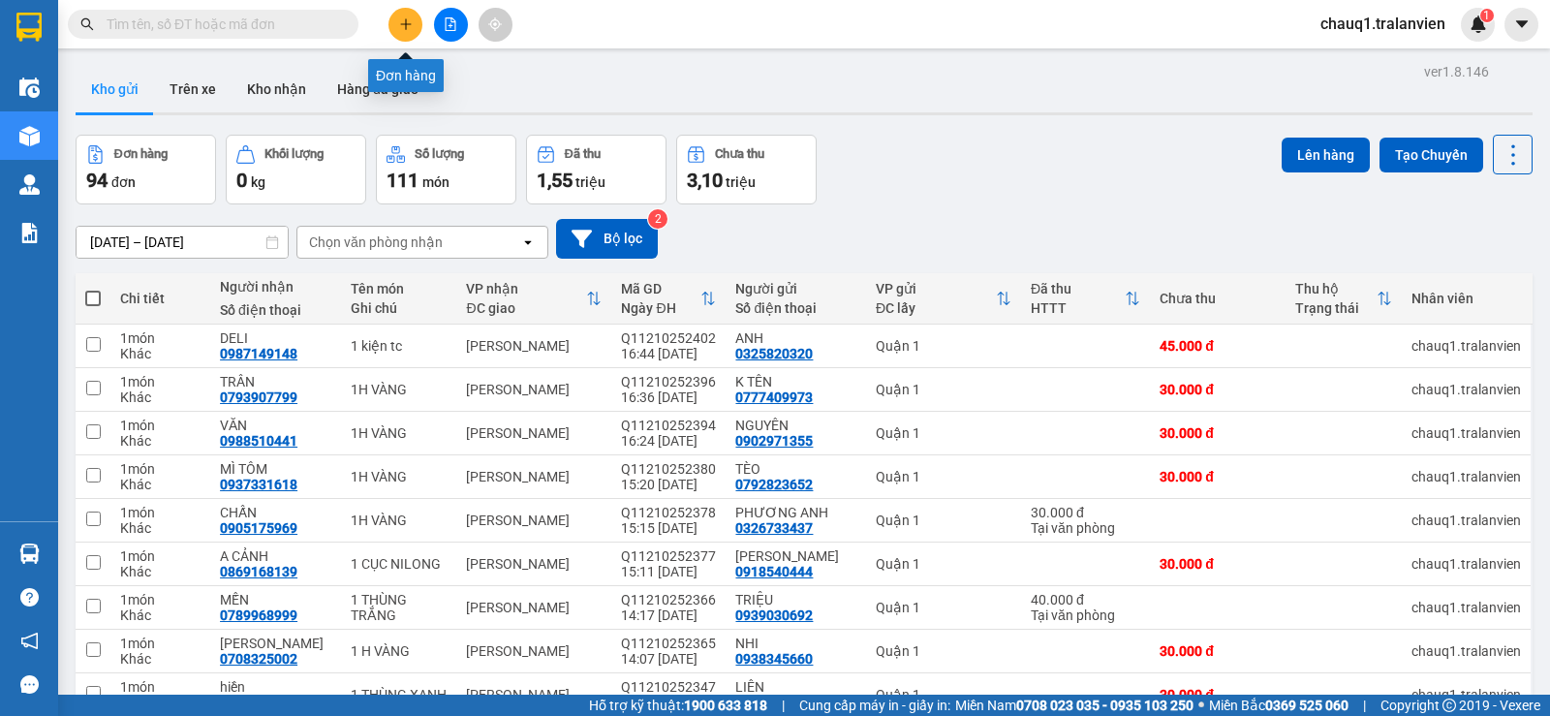
click at [409, 8] on button at bounding box center [405, 25] width 34 height 34
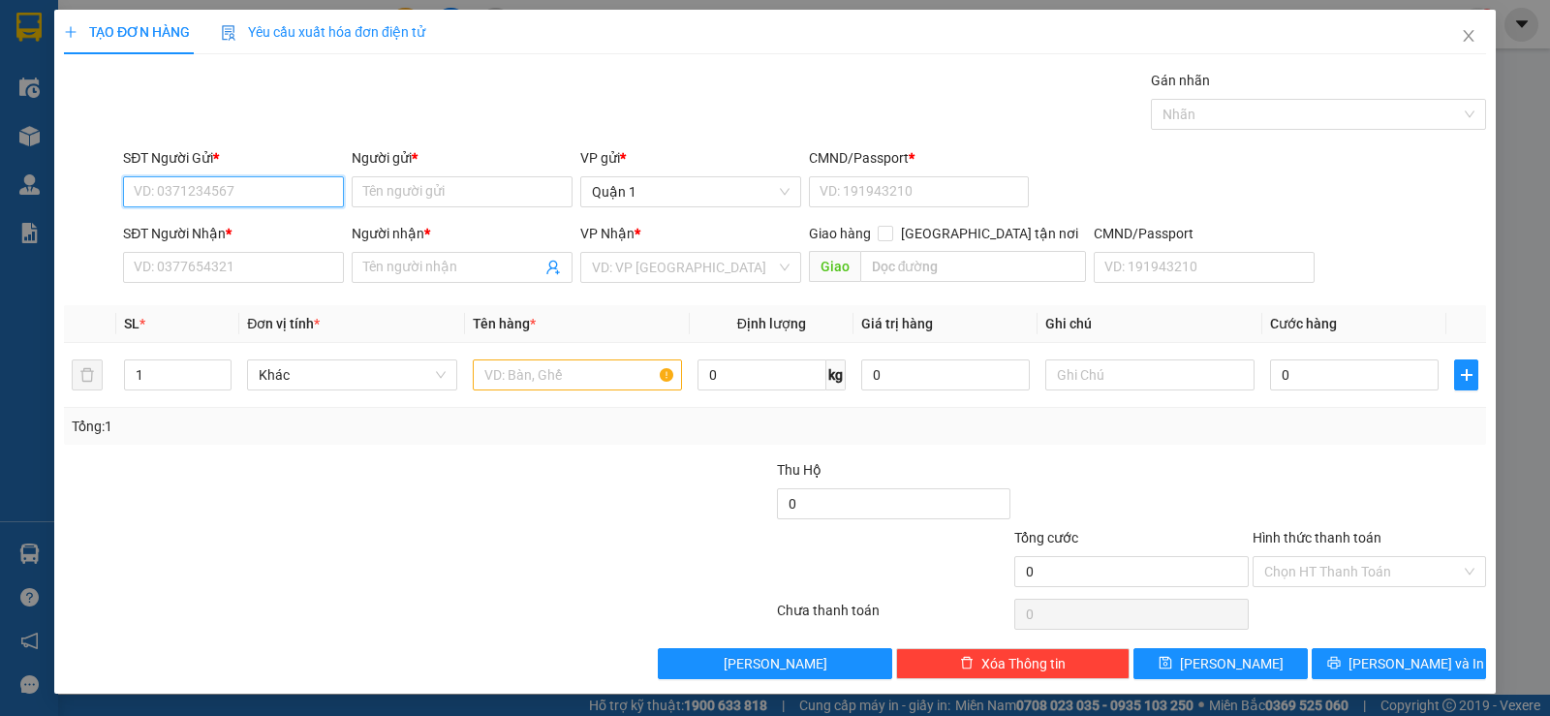
click at [249, 189] on input "SĐT Người Gửi *" at bounding box center [233, 191] width 221 height 31
click at [208, 228] on div "0325820320 - ANH" at bounding box center [232, 230] width 196 height 21
type input "0325820320"
type input "ANH"
type input "1"
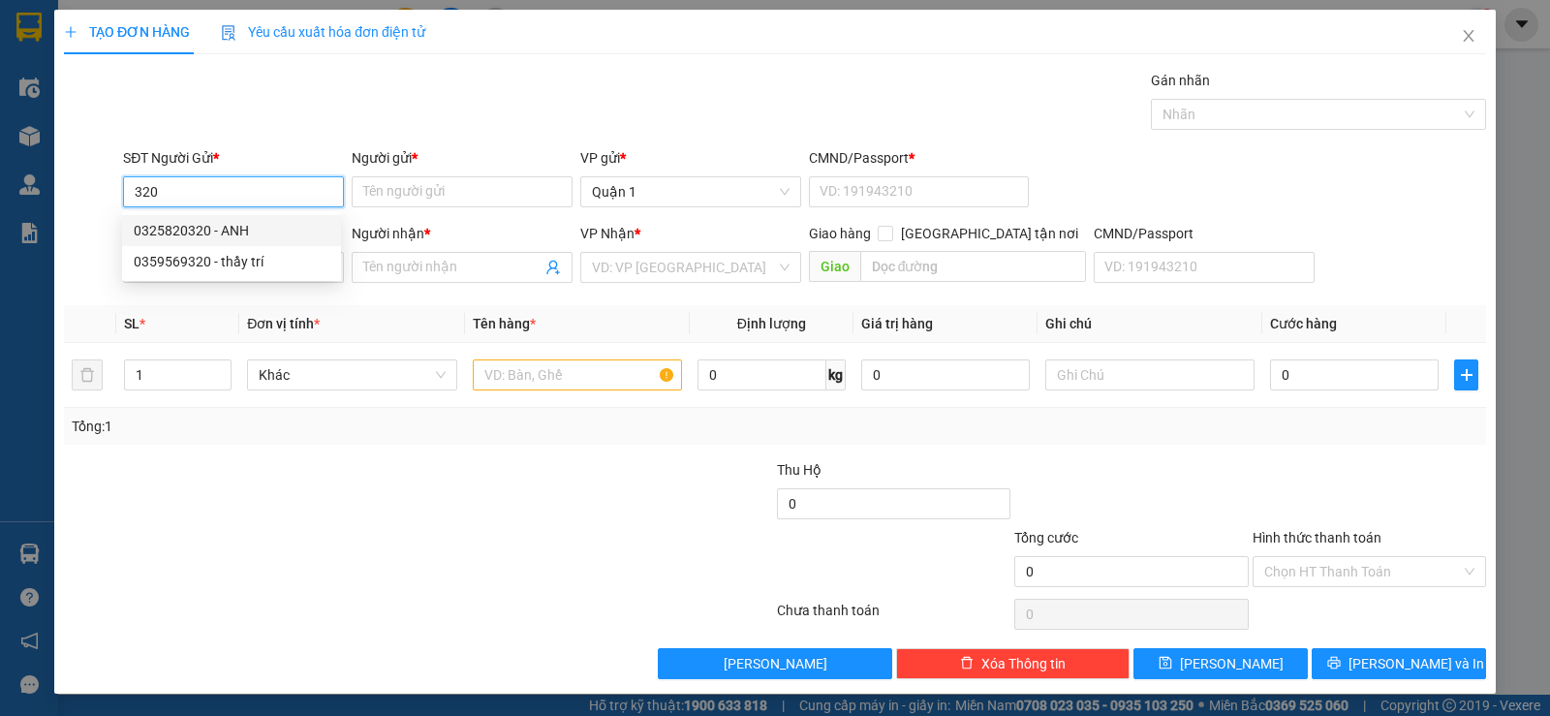
type input "0987149148"
type input "DELI"
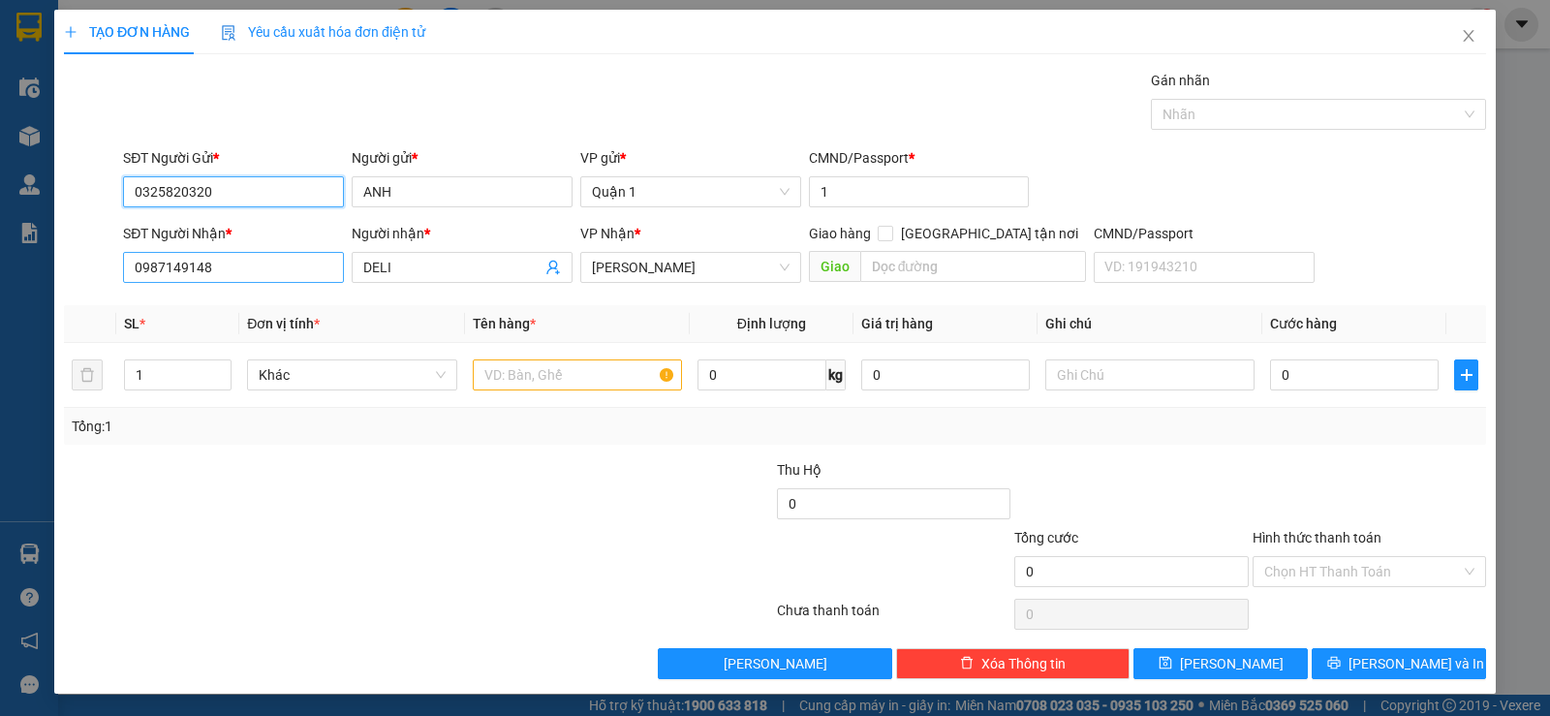
type input "0325820320"
drag, startPoint x: 238, startPoint y: 270, endPoint x: 15, endPoint y: 276, distance: 223.8
click at [15, 276] on div "TẠO ĐƠN HÀNG Yêu cầu xuất hóa đơn điện tử Transit Pickup Surcharge Ids Transit …" at bounding box center [775, 358] width 1550 height 716
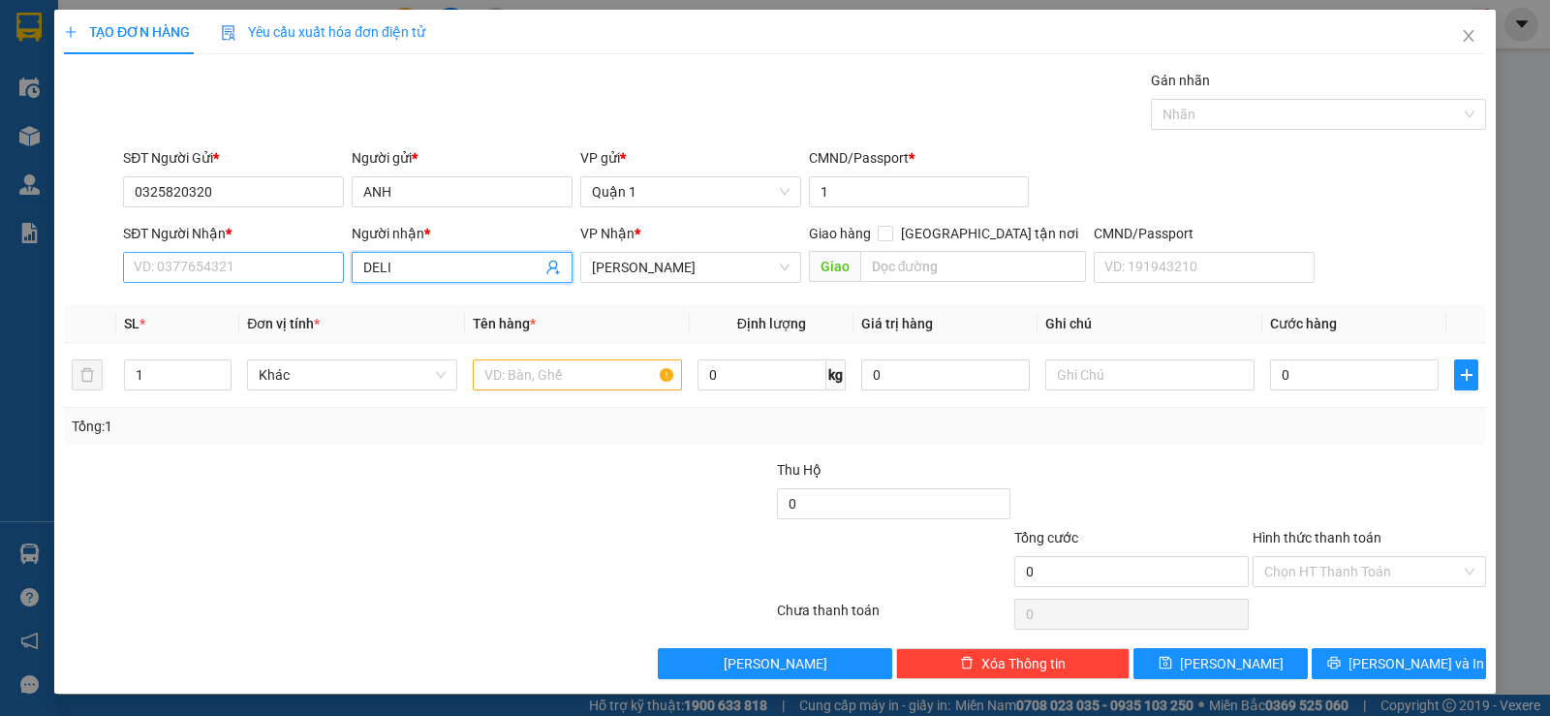
drag, startPoint x: 427, startPoint y: 271, endPoint x: 294, endPoint y: 271, distance: 132.7
click at [306, 271] on div "SĐT Người Nhận * VD: 0377654321 Người nhận * DELI DELI VP Nhận * [PERSON_NAME] …" at bounding box center [804, 257] width 1370 height 68
